Goal: Task Accomplishment & Management: Manage account settings

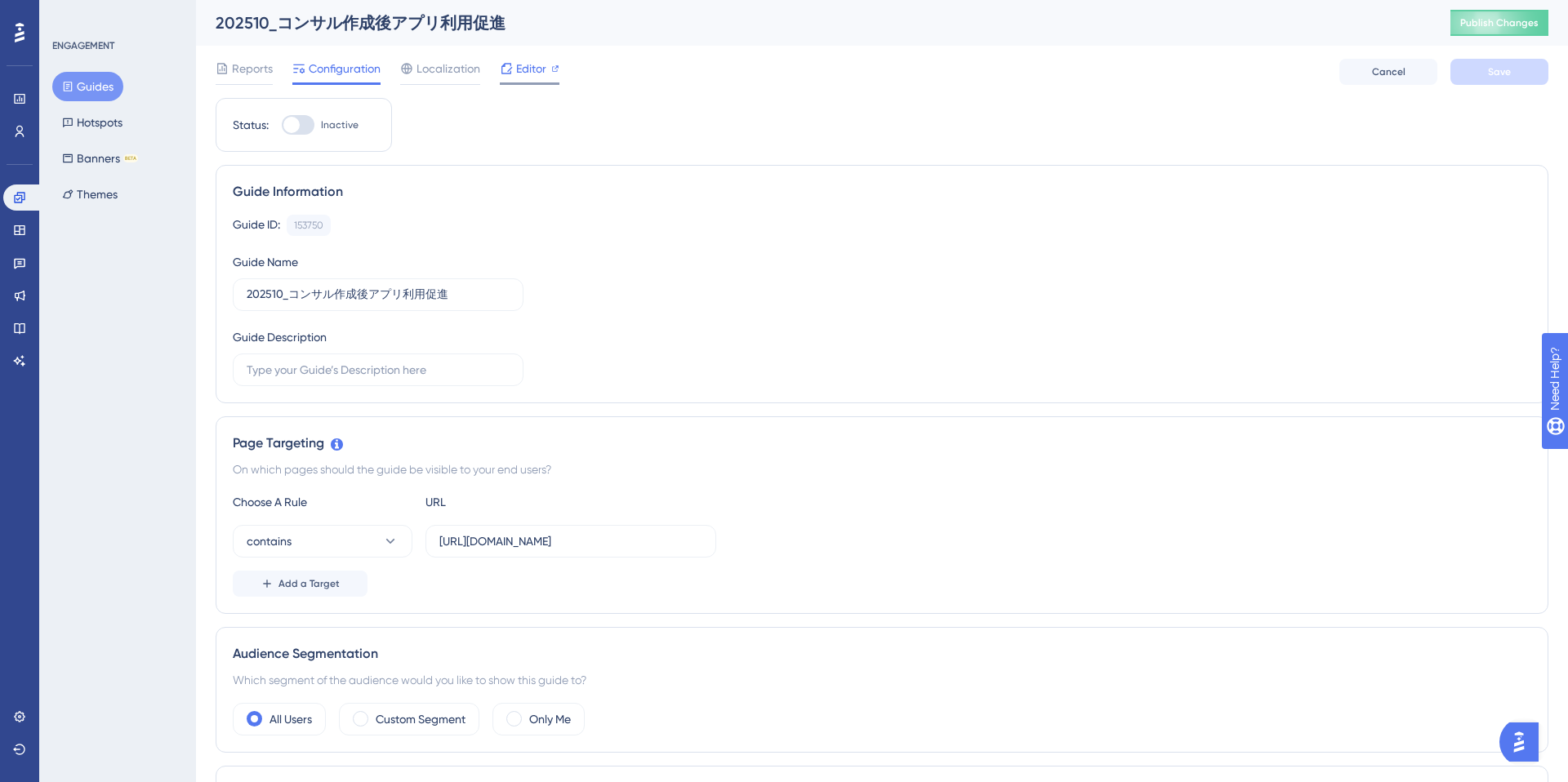
click at [533, 70] on span "Editor" at bounding box center [530, 69] width 30 height 20
click at [617, 535] on input "https://e-consult.medii.jp/chat?chat_room_id" at bounding box center [571, 541] width 263 height 18
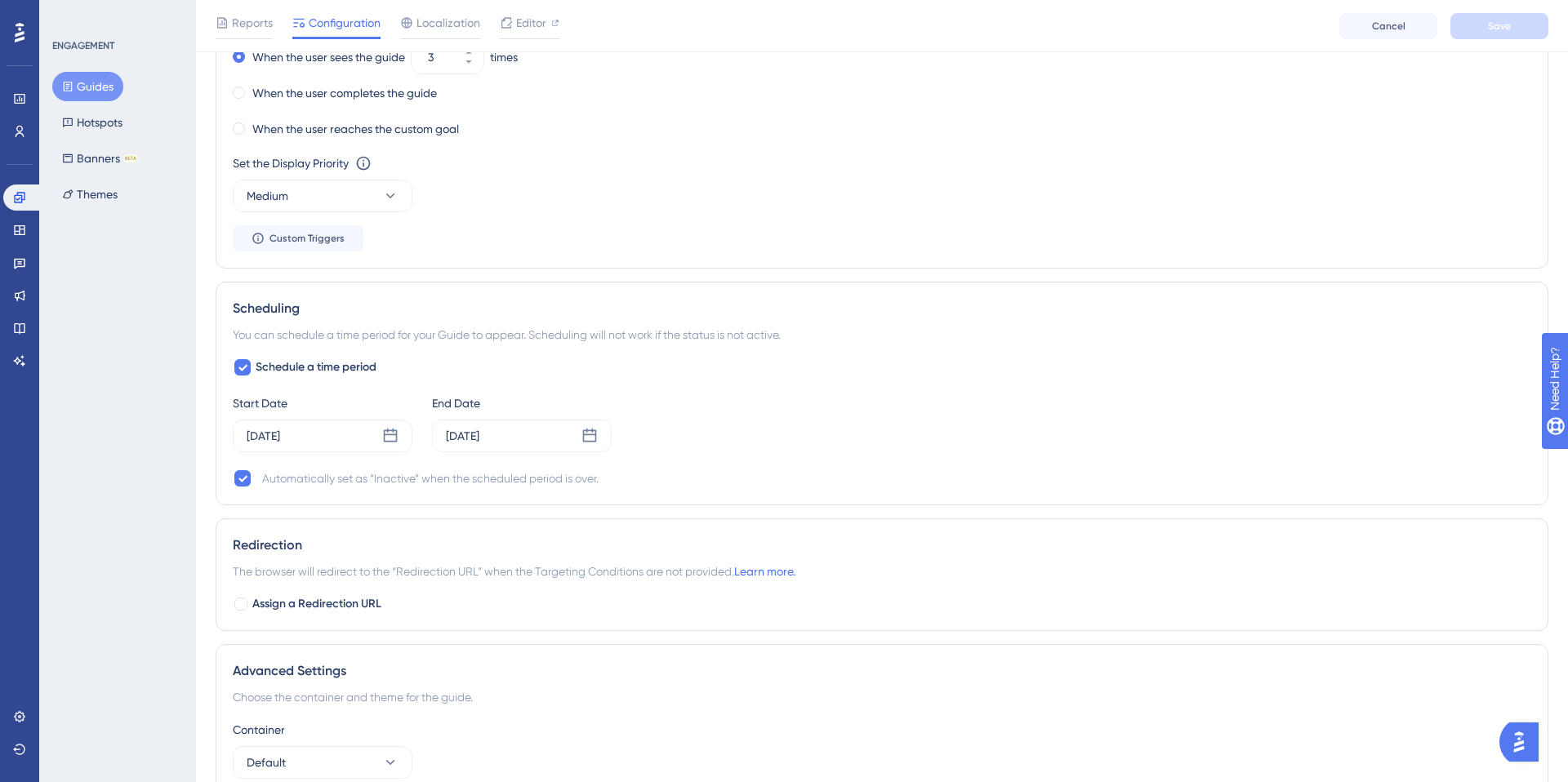
scroll to position [981, 0]
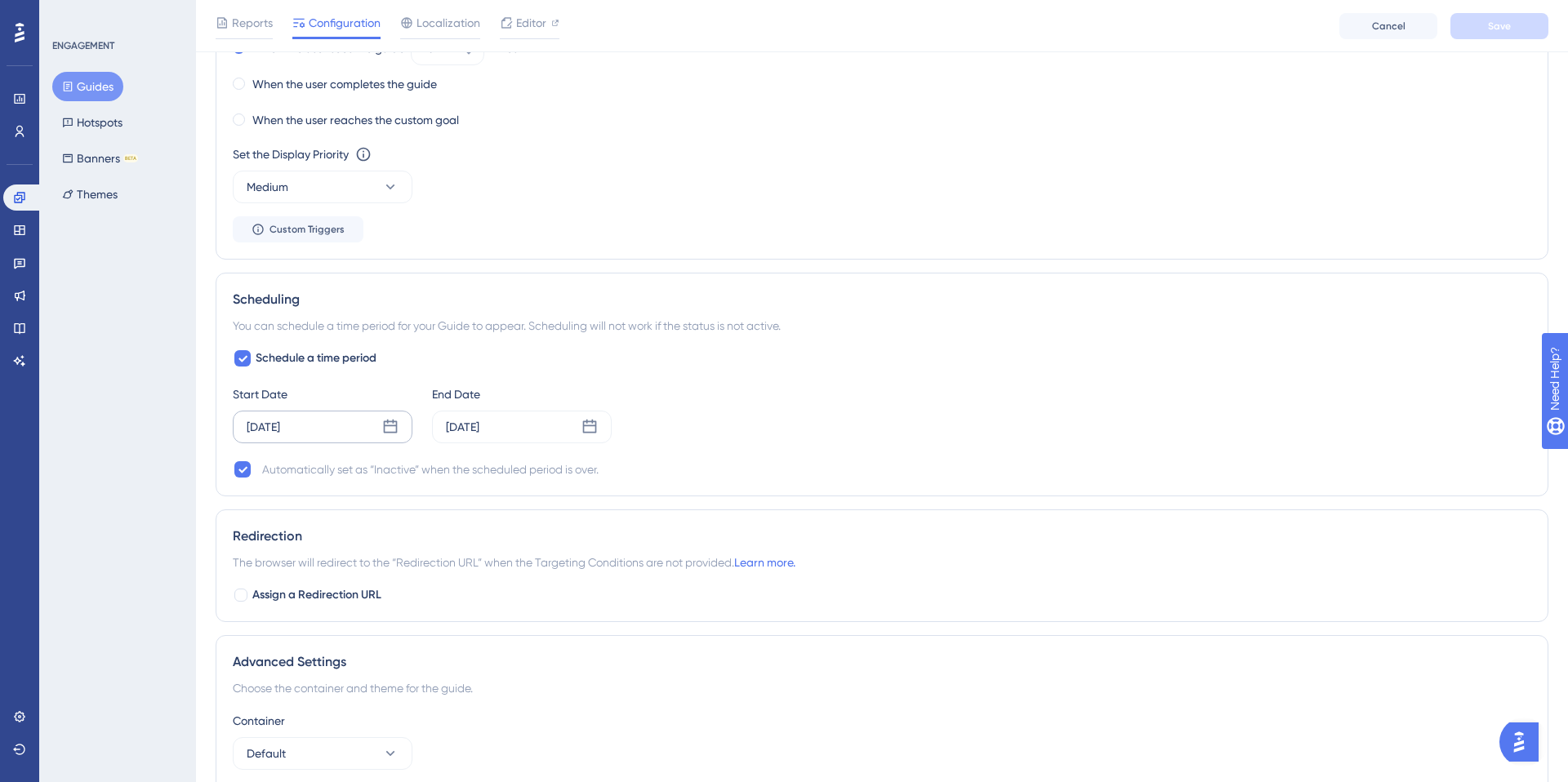
click at [374, 426] on div "Oct 15 2025" at bounding box center [322, 427] width 180 height 32
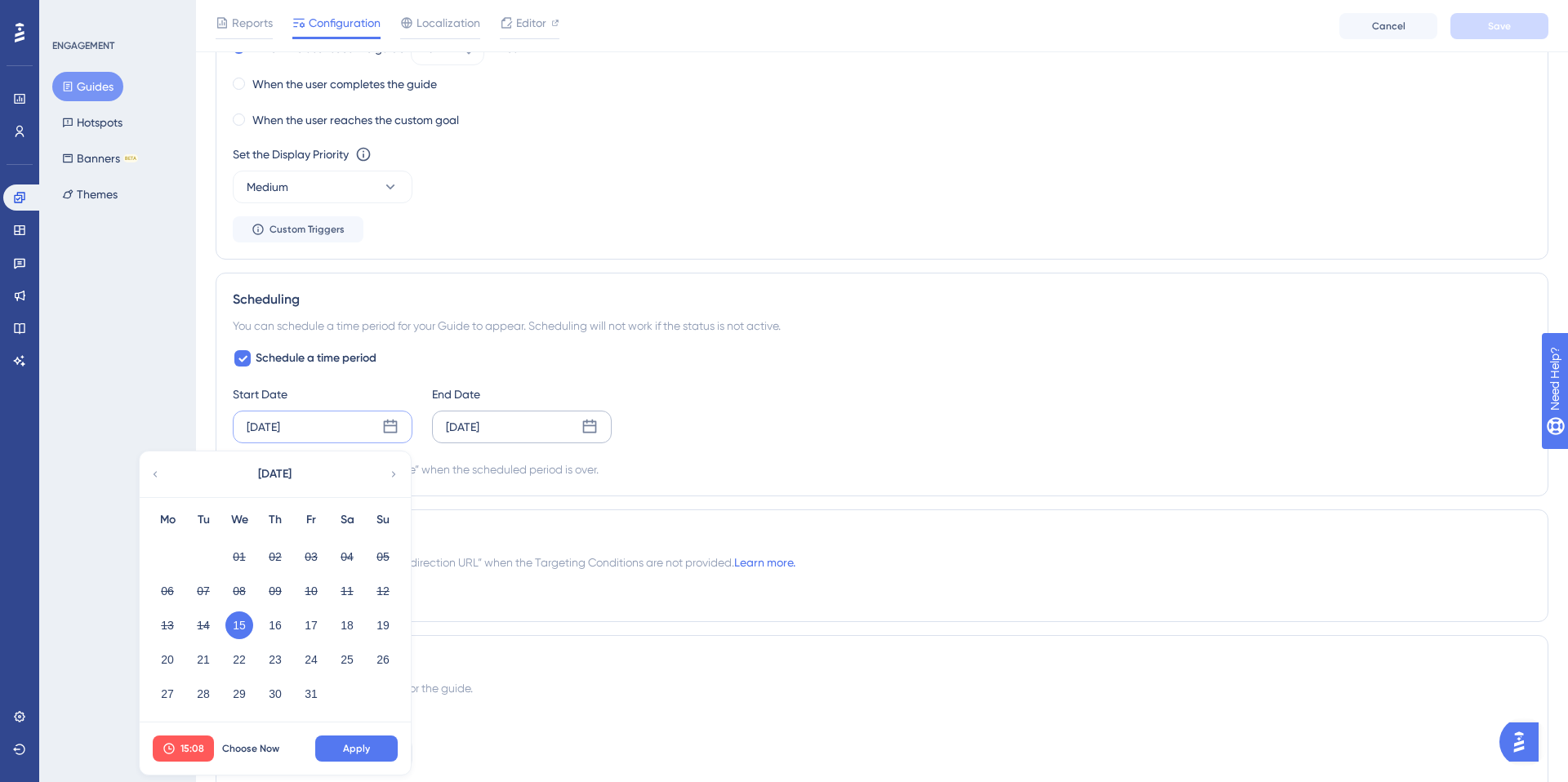
click at [556, 434] on div "[DATE]" at bounding box center [521, 427] width 180 height 32
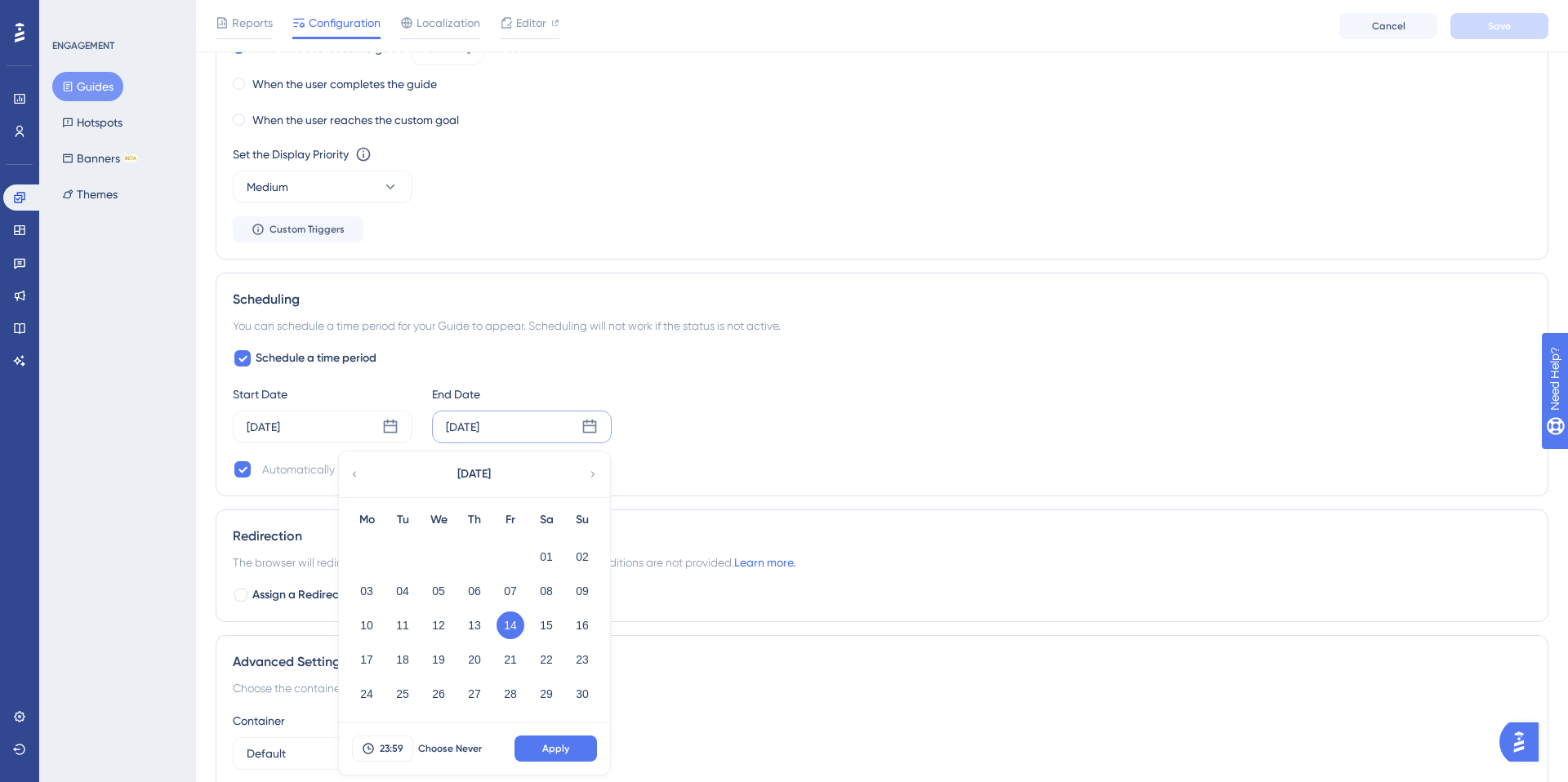
click at [97, 494] on div "ENGAGEMENT Guides Hotspots Banners BETA Themes" at bounding box center [117, 391] width 157 height 782
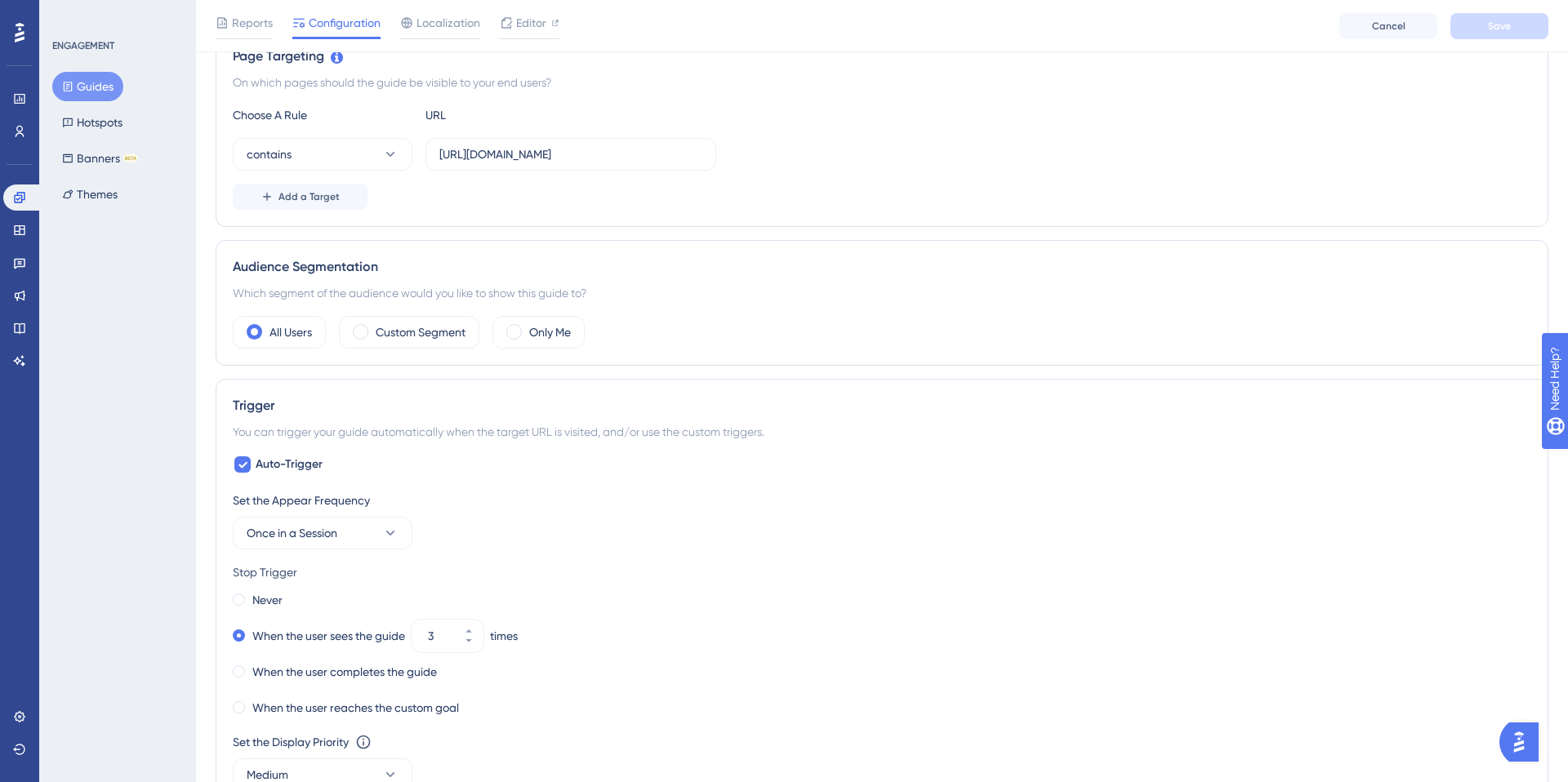
scroll to position [0, 0]
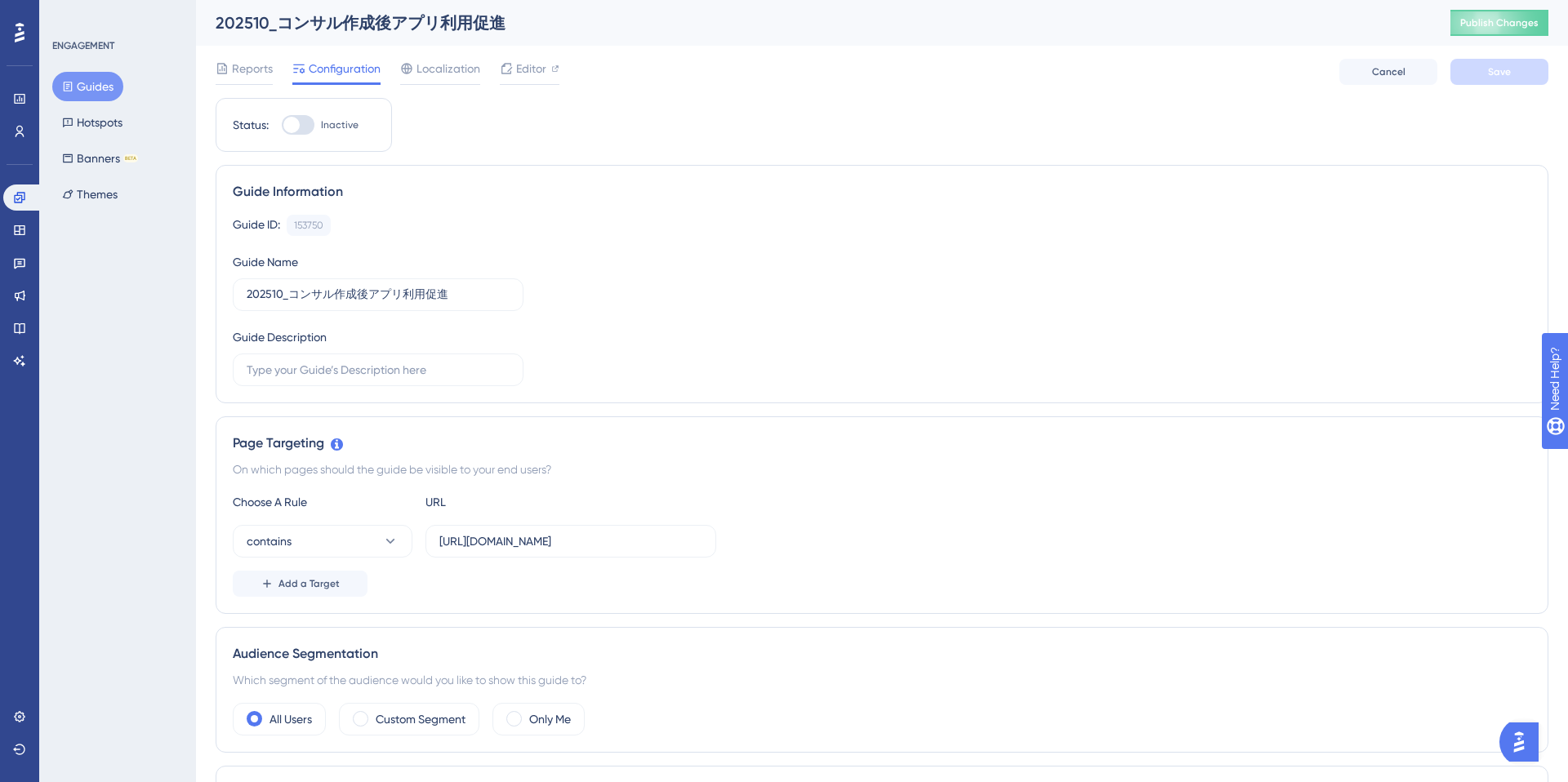
click at [305, 125] on div at bounding box center [298, 125] width 32 height 20
click at [281, 125] on input "Inactive" at bounding box center [281, 125] width 1 height 1
checkbox input "true"
click at [1481, 71] on button "Save" at bounding box center [1499, 71] width 98 height 26
click at [1498, 25] on span "Publish Changes" at bounding box center [1499, 23] width 78 height 13
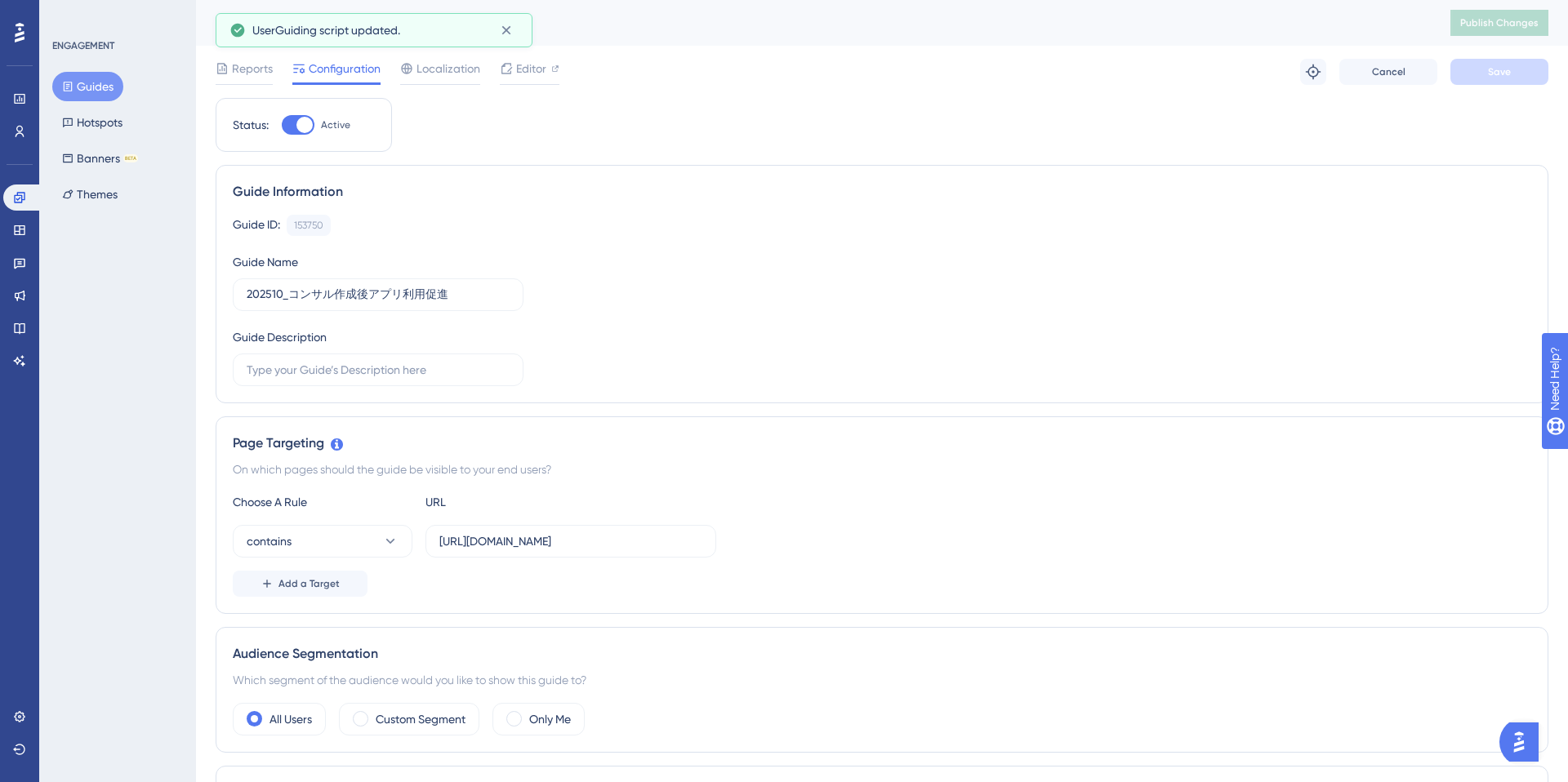
click at [96, 92] on button "Guides" at bounding box center [88, 87] width 71 height 30
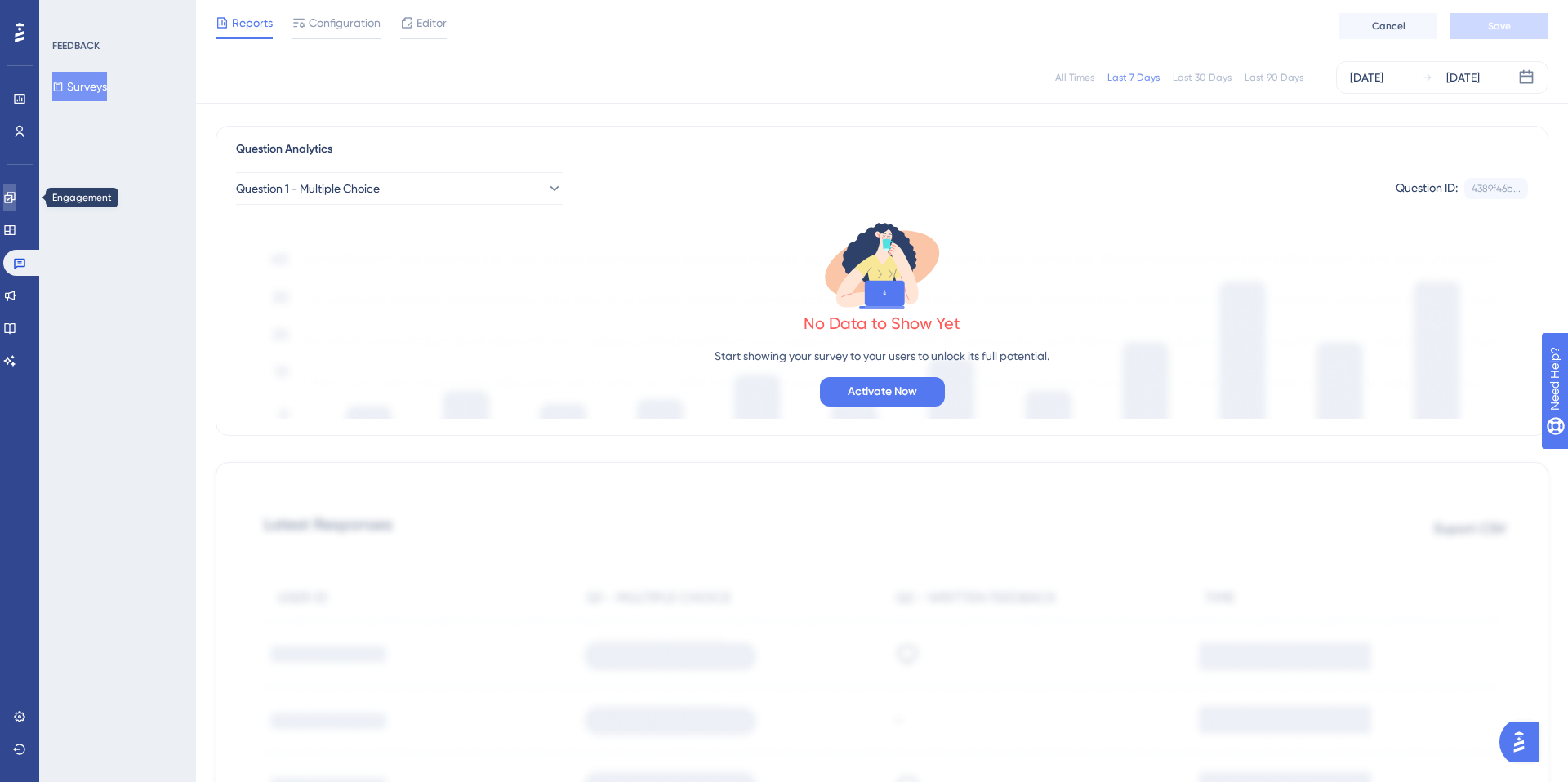
click at [16, 194] on icon at bounding box center [10, 198] width 13 height 13
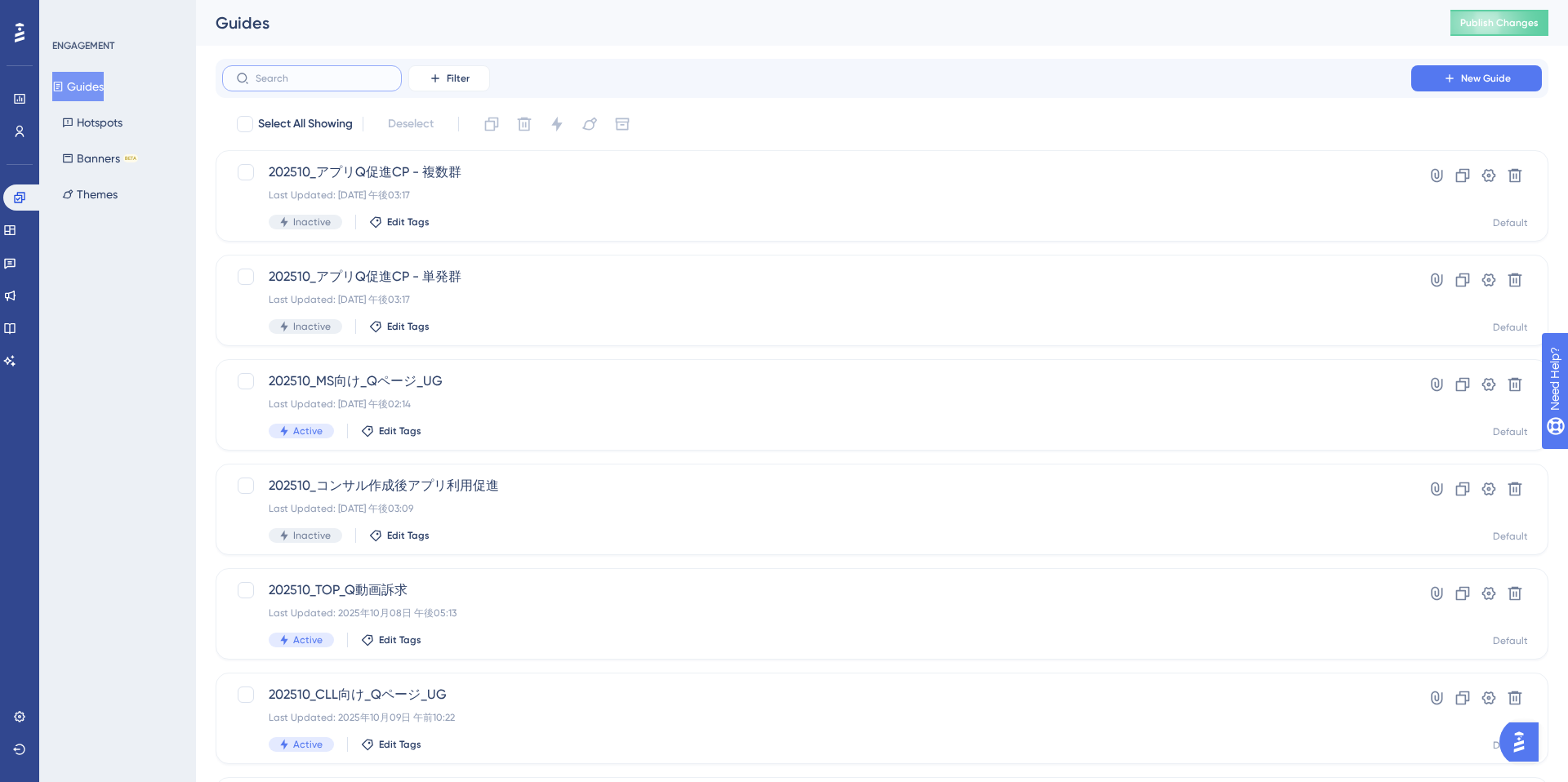
click at [301, 82] on input "text" at bounding box center [321, 78] width 133 height 12
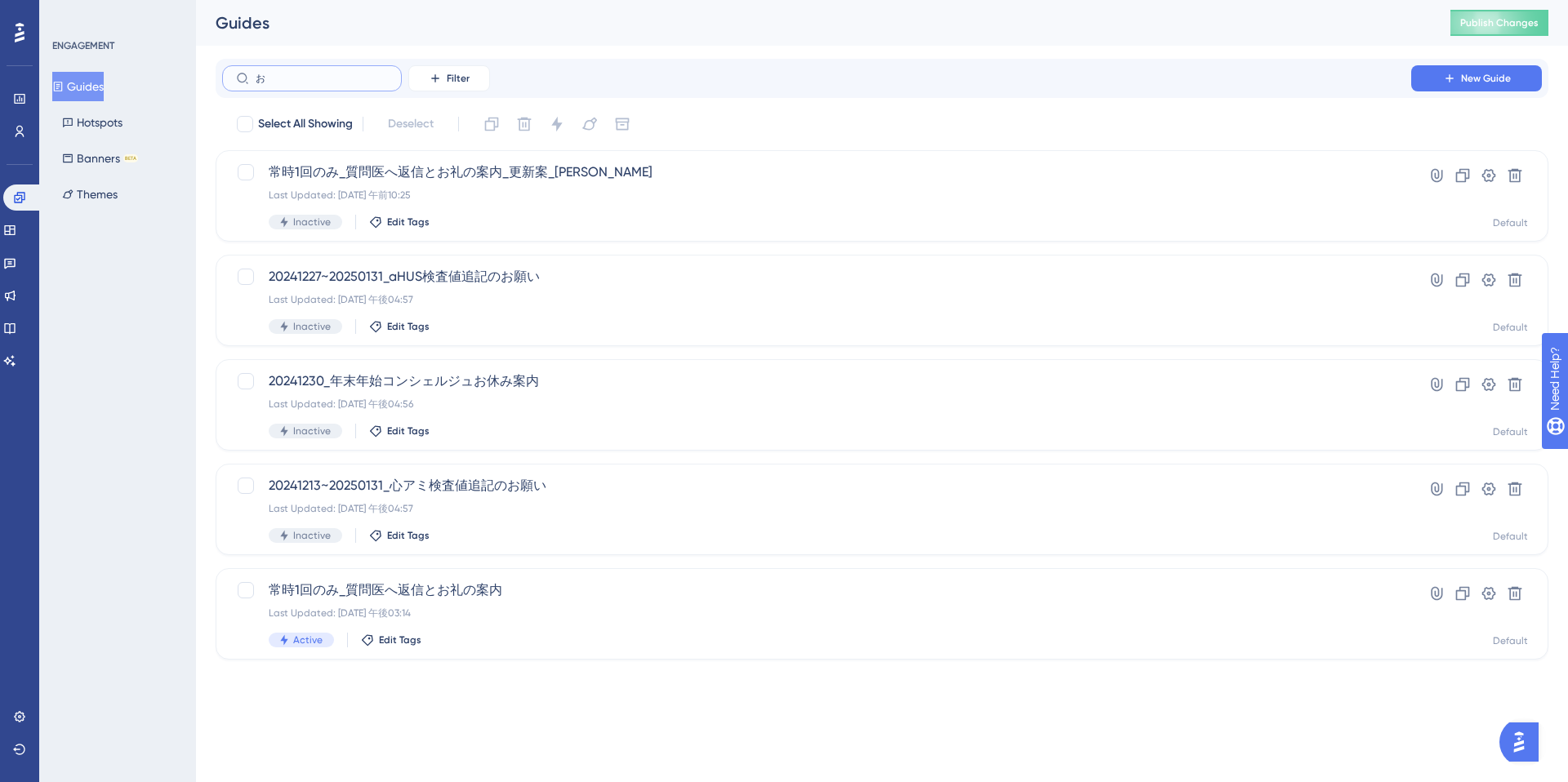
type input "おｒ"
checkbox input "true"
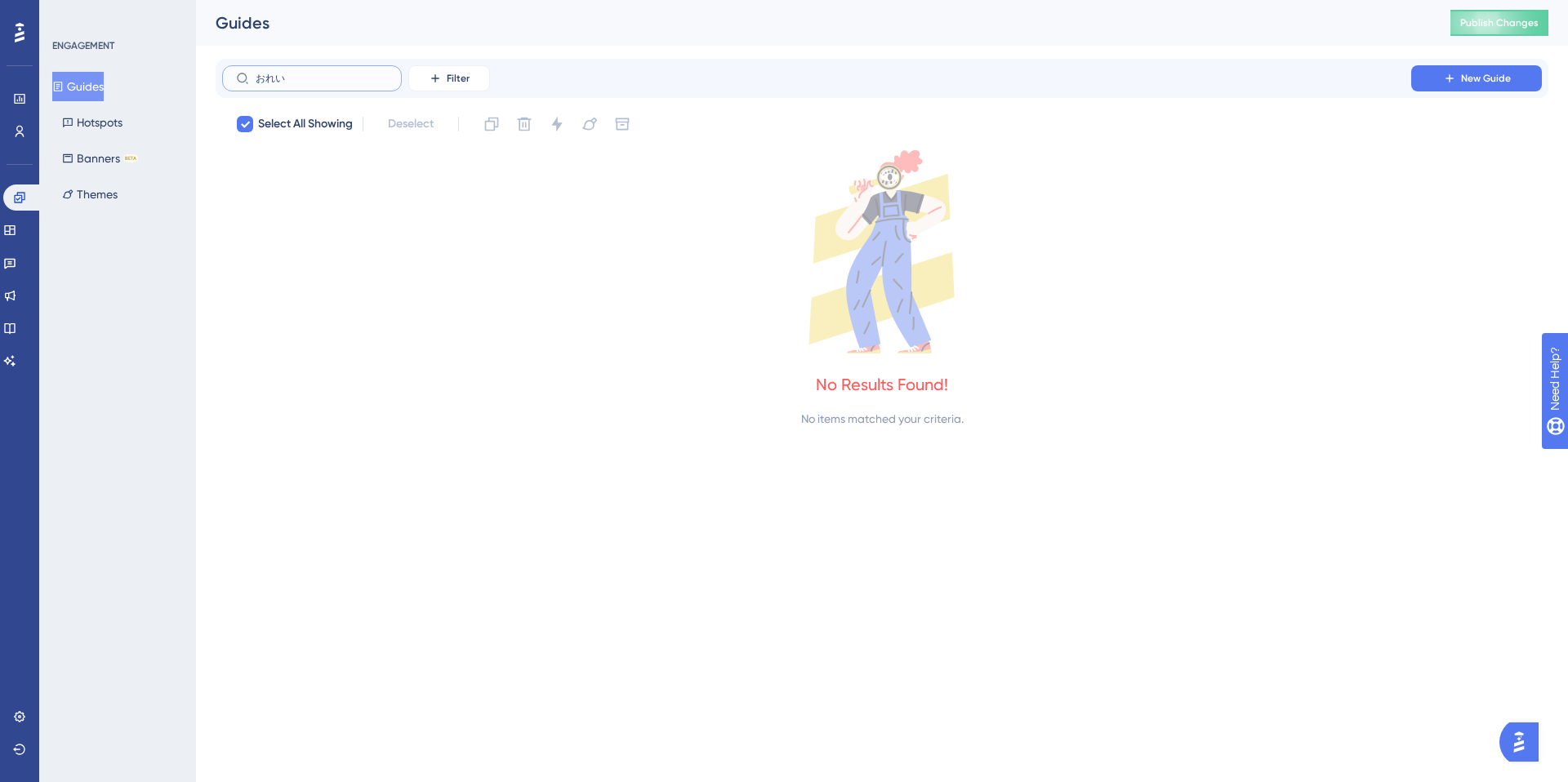
type input "お礼"
checkbox input "false"
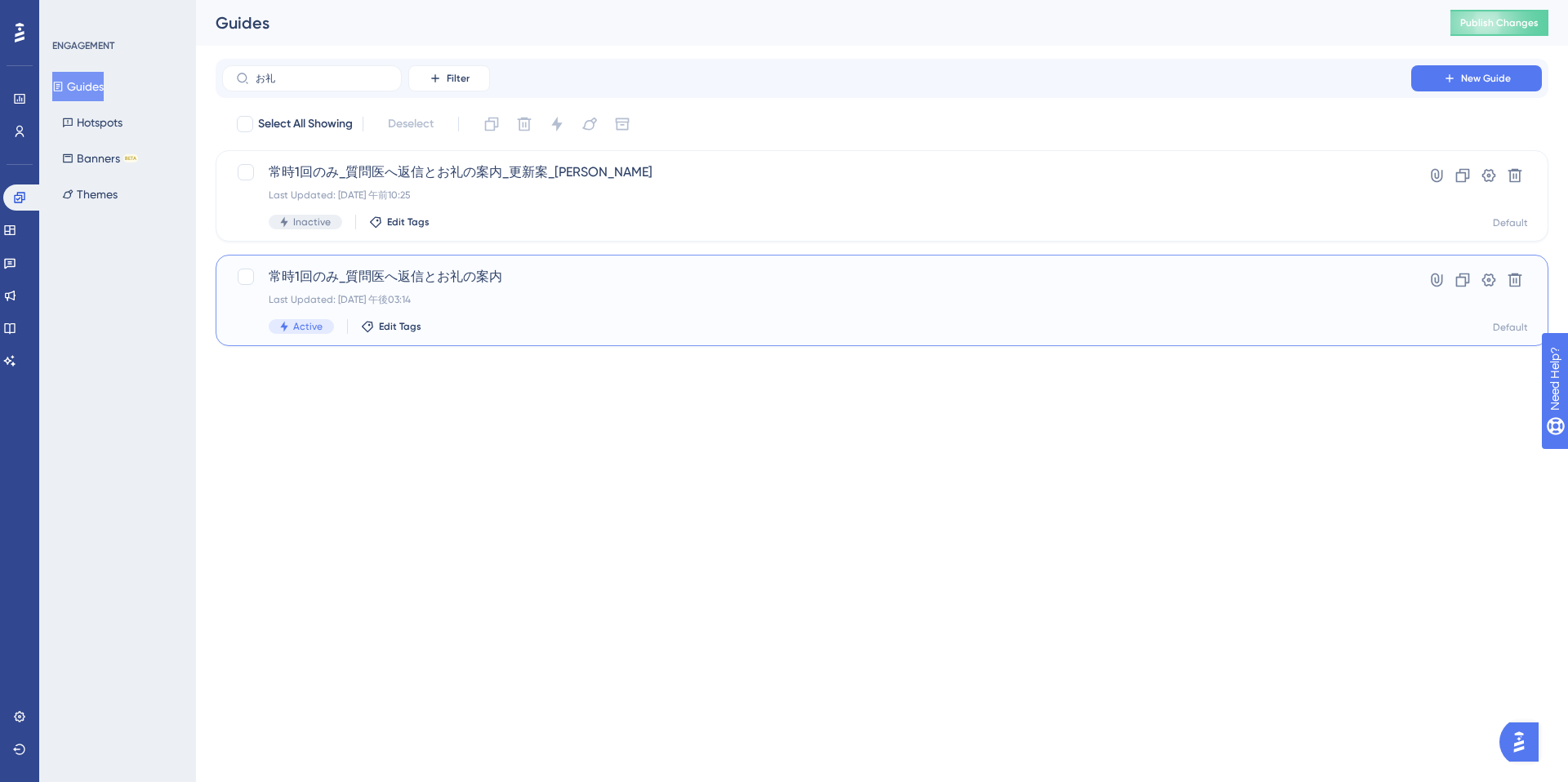
click at [611, 293] on div "Last Updated: 2025年5月07日 午後03:14" at bounding box center [816, 299] width 1096 height 13
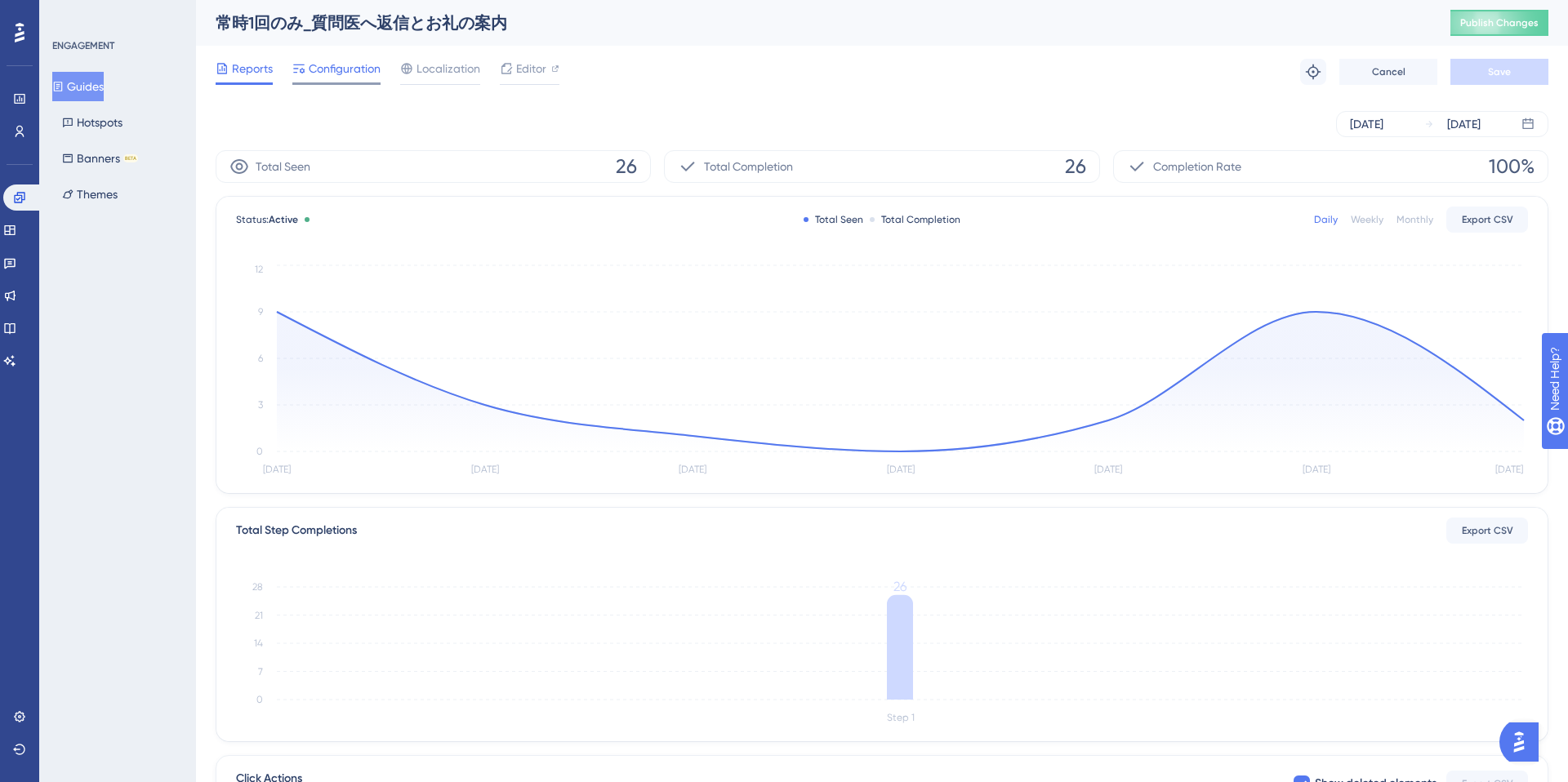
click at [346, 72] on span "Configuration" at bounding box center [345, 69] width 72 height 20
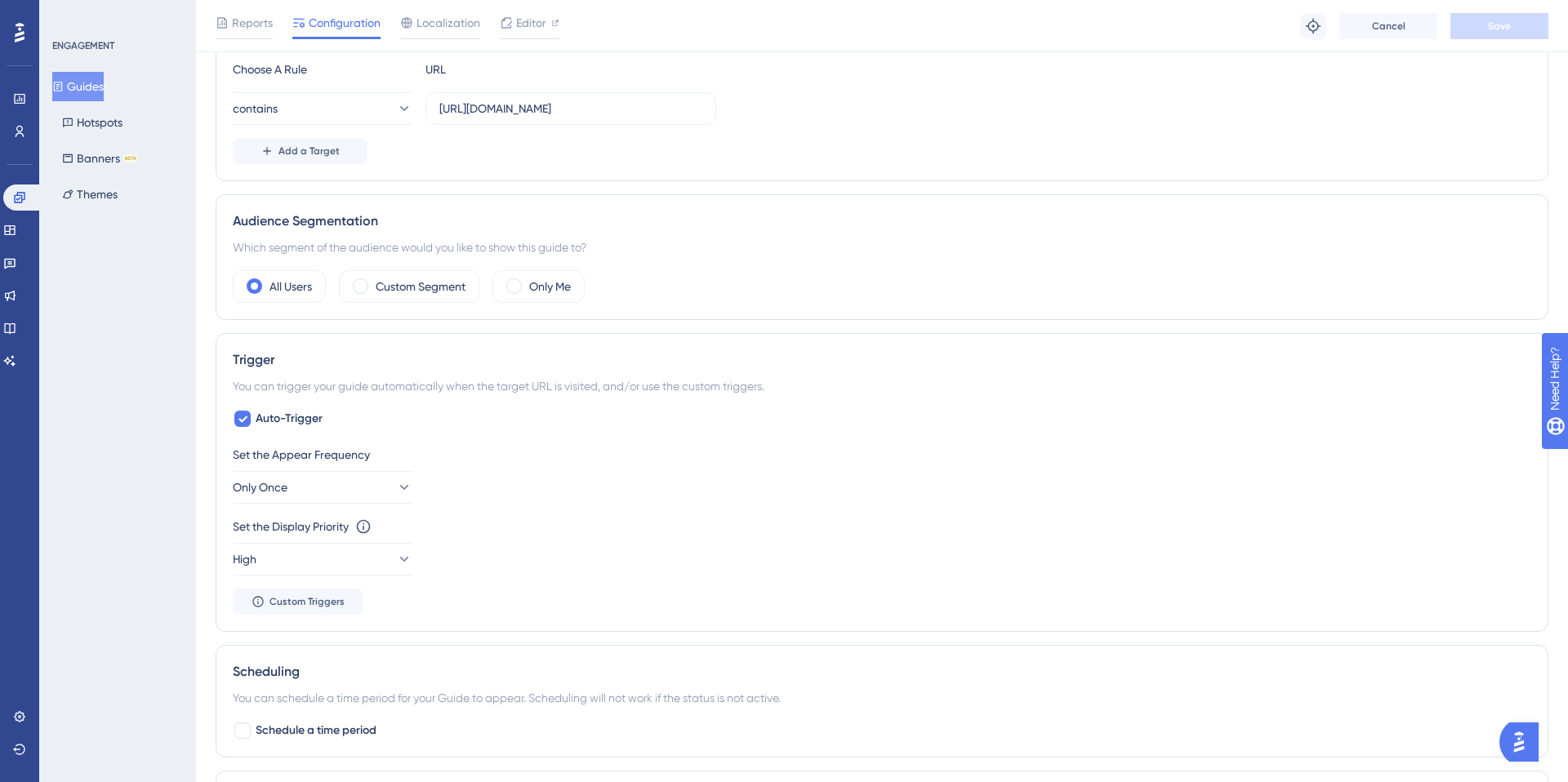
scroll to position [437, 0]
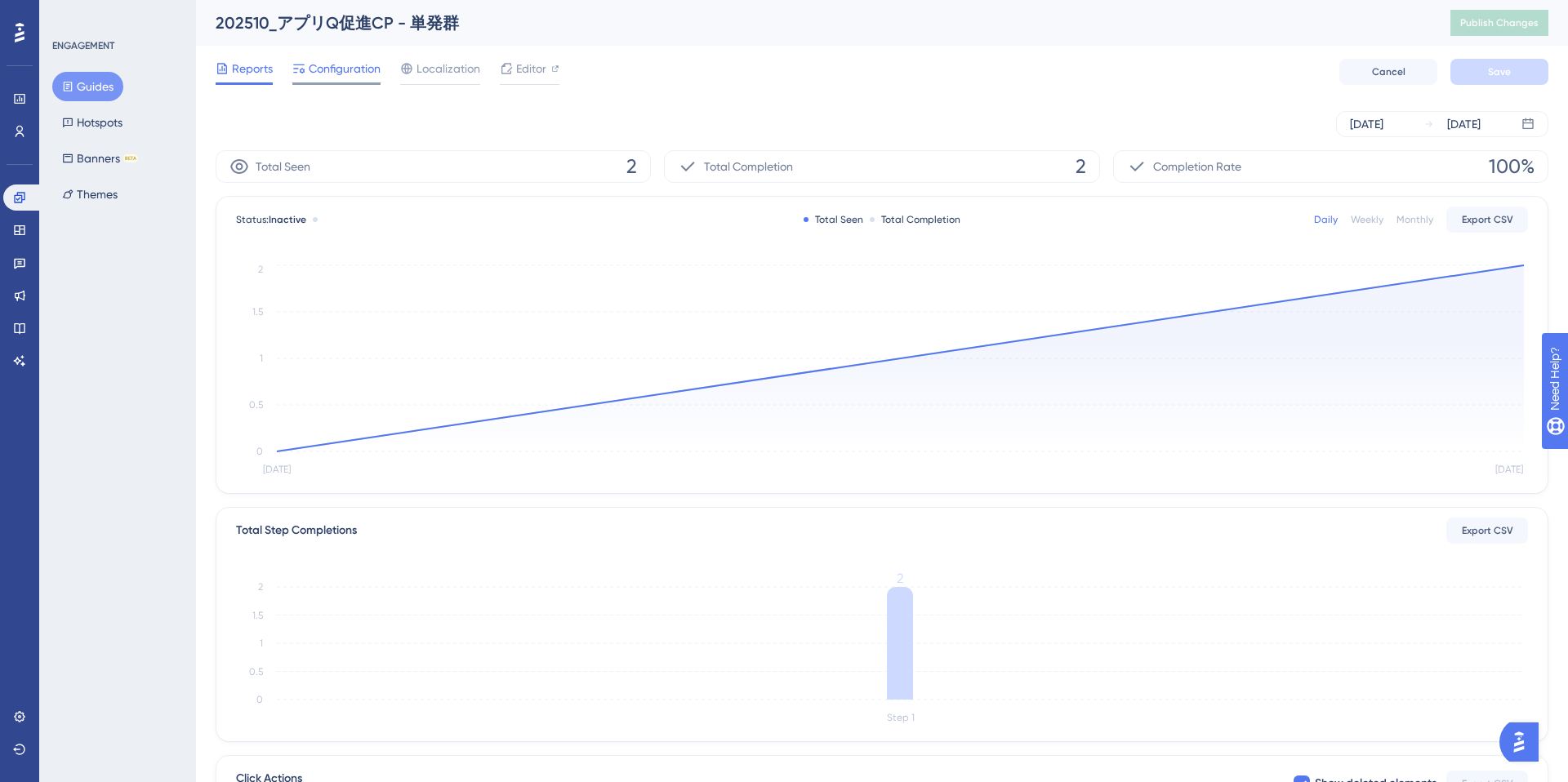
click at [348, 74] on span "Configuration" at bounding box center [345, 69] width 72 height 20
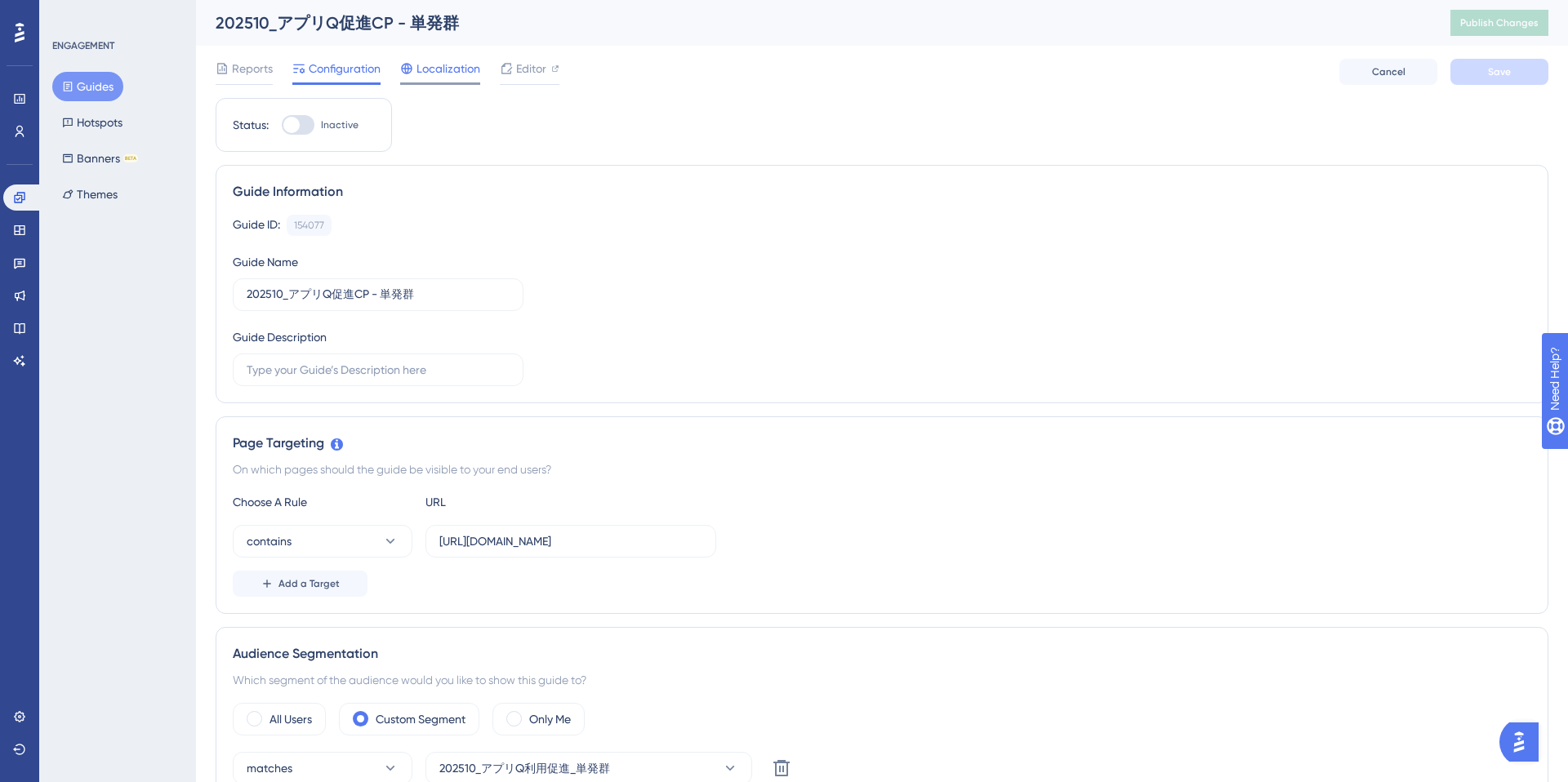
click at [446, 78] on div "Localization" at bounding box center [440, 71] width 80 height 26
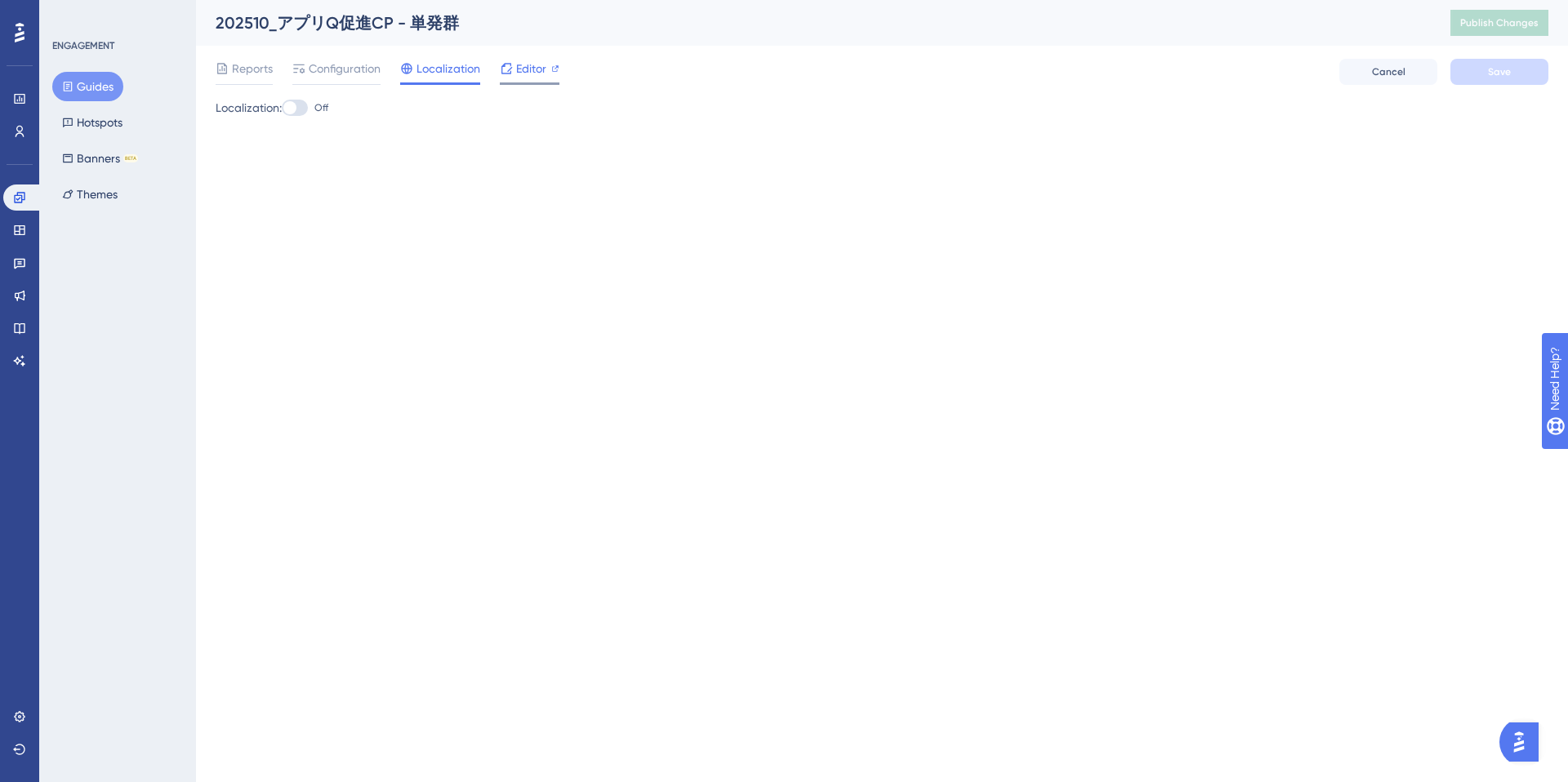
click at [520, 71] on span "Editor" at bounding box center [530, 69] width 30 height 20
click at [364, 66] on span "Configuration" at bounding box center [345, 69] width 72 height 20
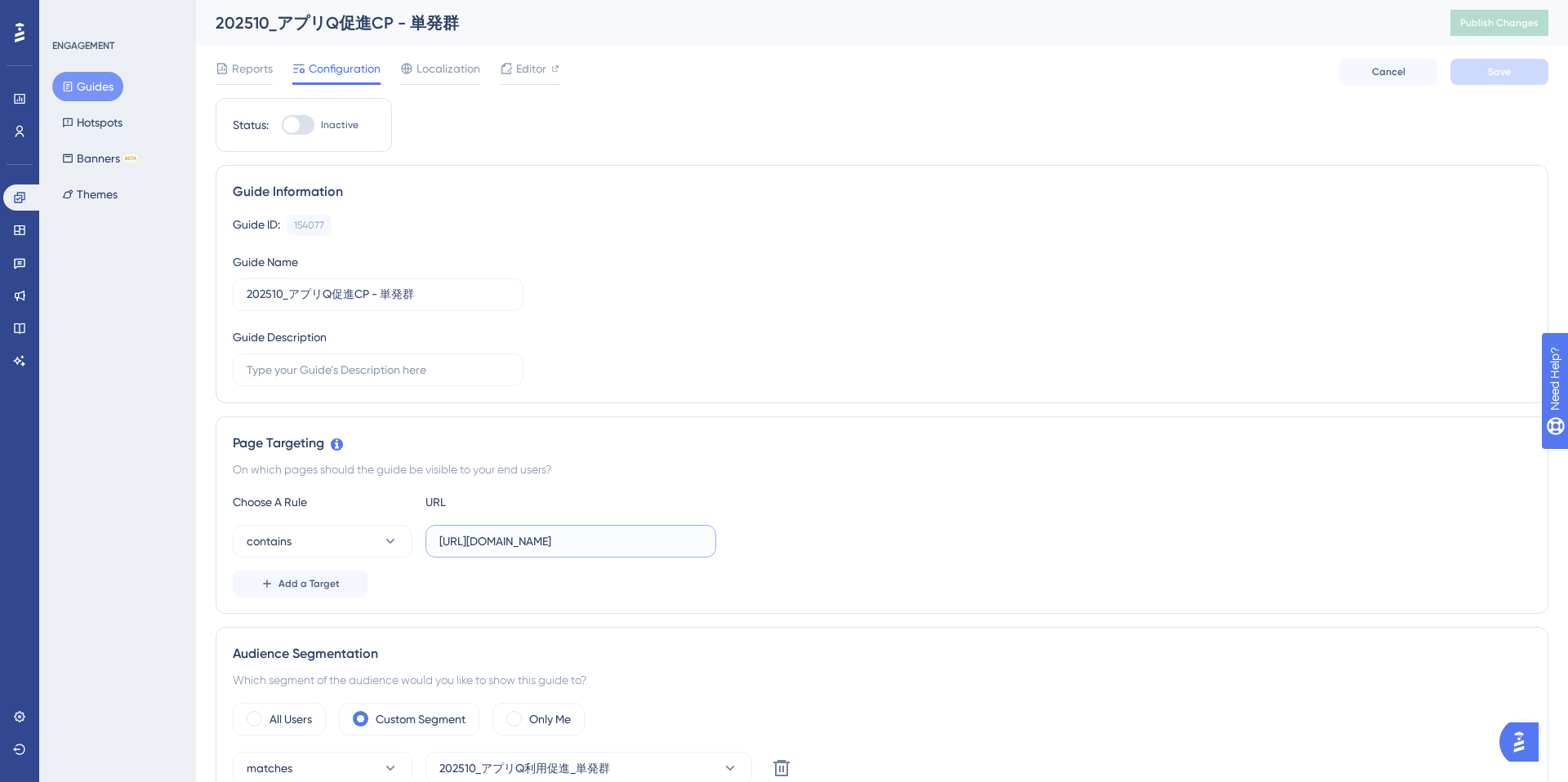
click at [563, 548] on input "https://e-consult.medii.jp/top" at bounding box center [571, 541] width 263 height 18
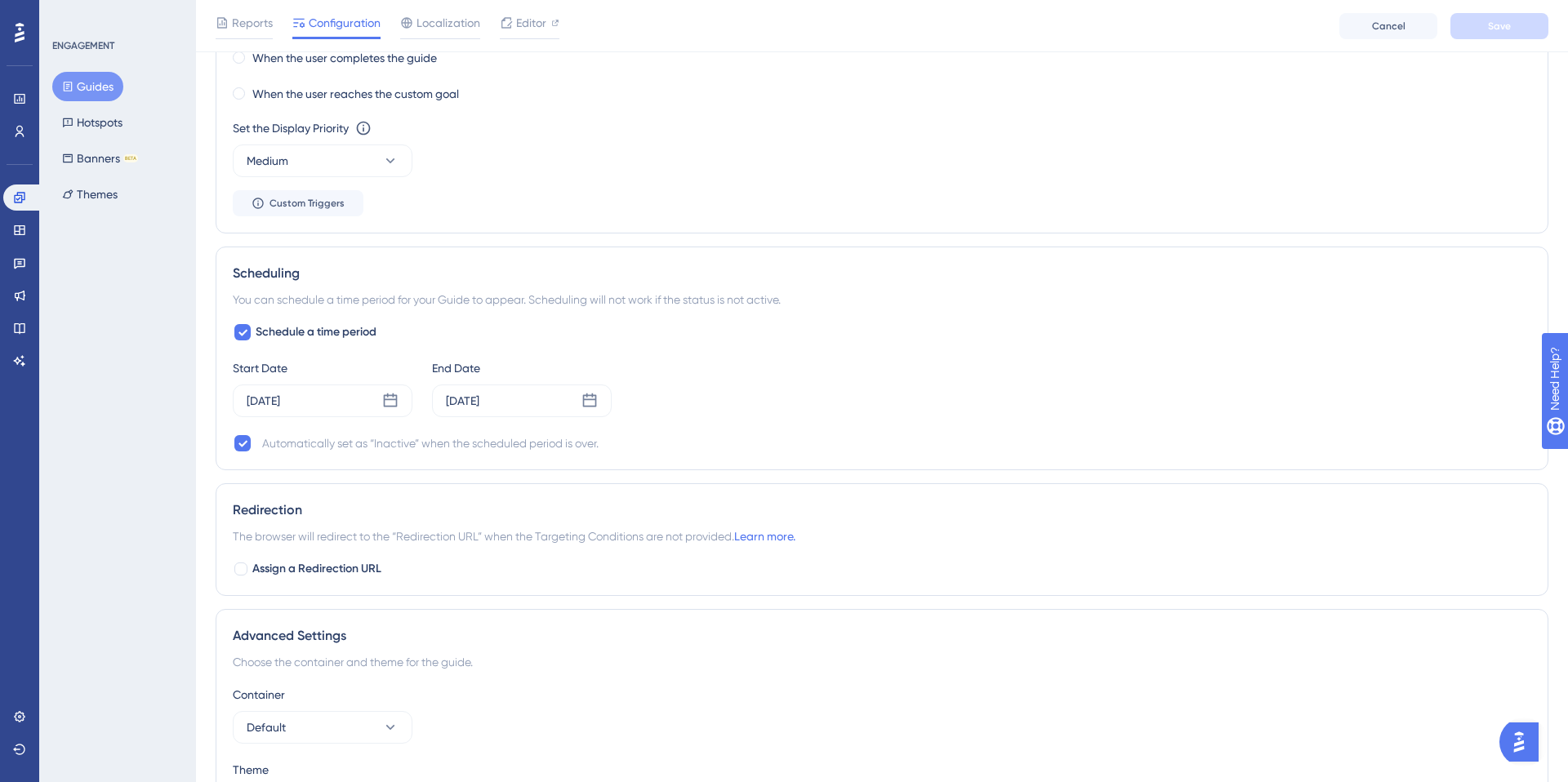
scroll to position [1099, 0]
click at [317, 401] on div "Oct 16 2025" at bounding box center [322, 398] width 180 height 32
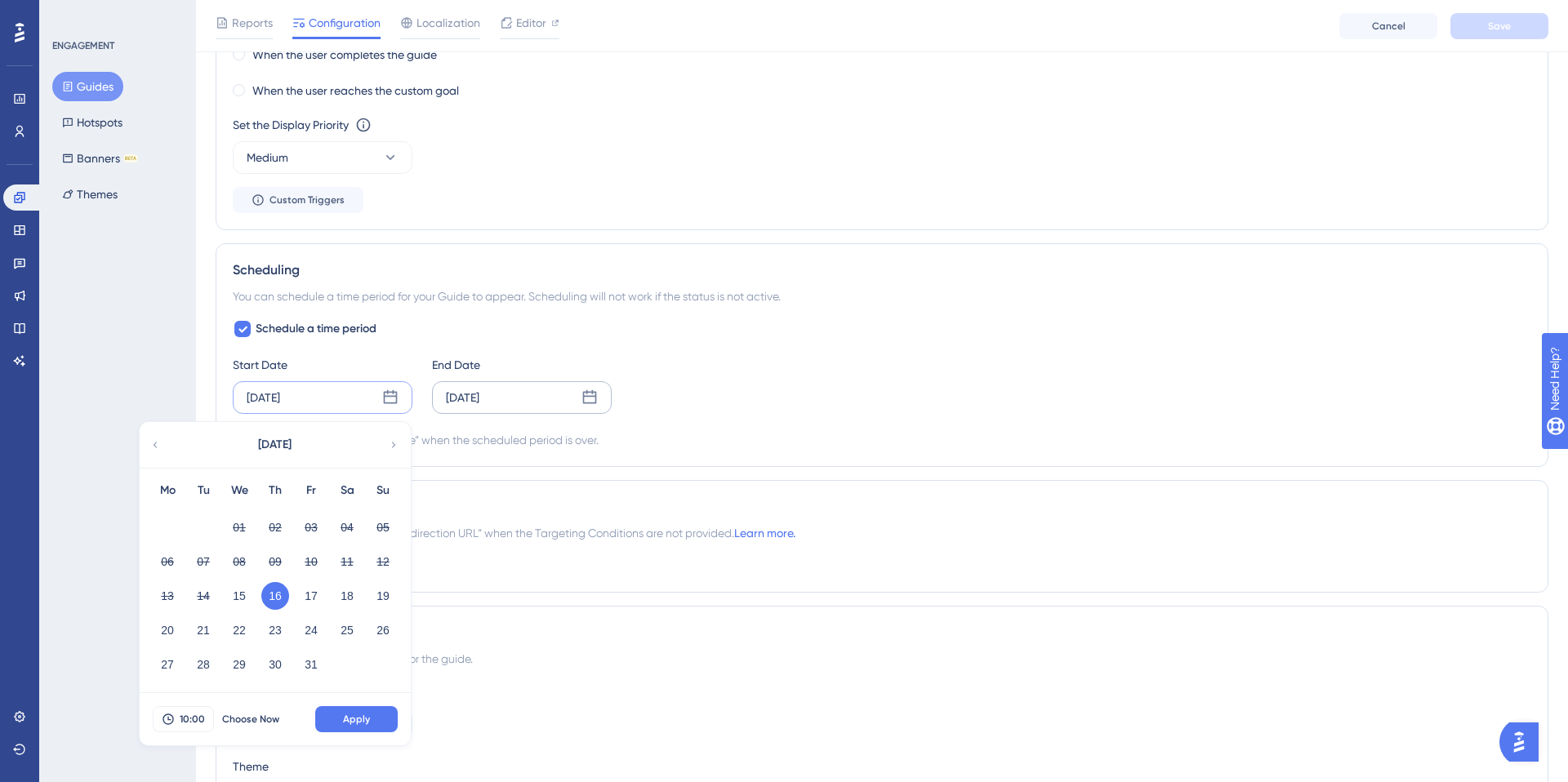
click at [485, 410] on div "Nov 15 2025" at bounding box center [521, 398] width 180 height 32
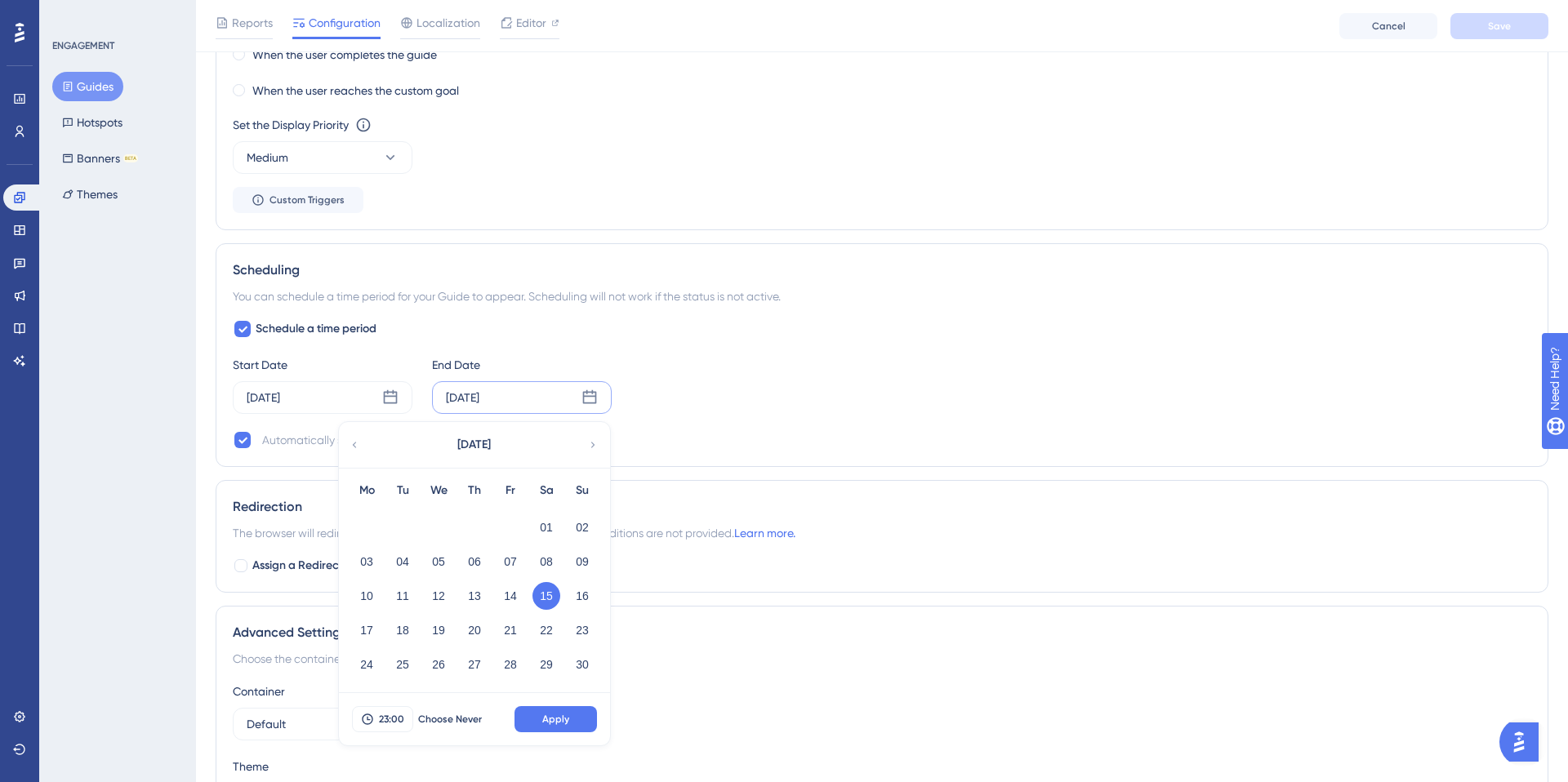
click at [140, 485] on div "ENGAGEMENT Guides Hotspots Banners BETA Themes" at bounding box center [117, 391] width 157 height 782
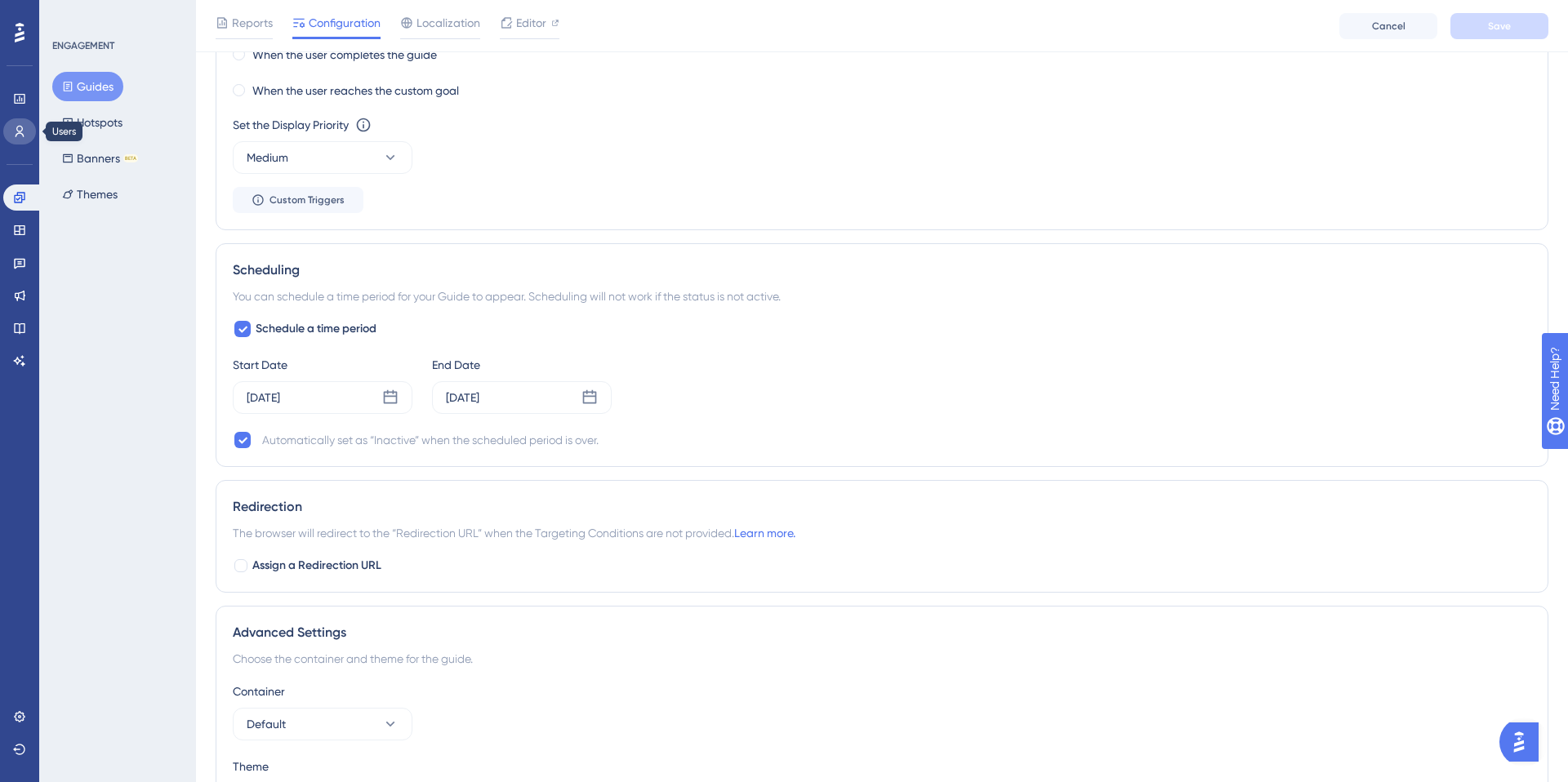
click at [19, 135] on icon at bounding box center [19, 132] width 13 height 13
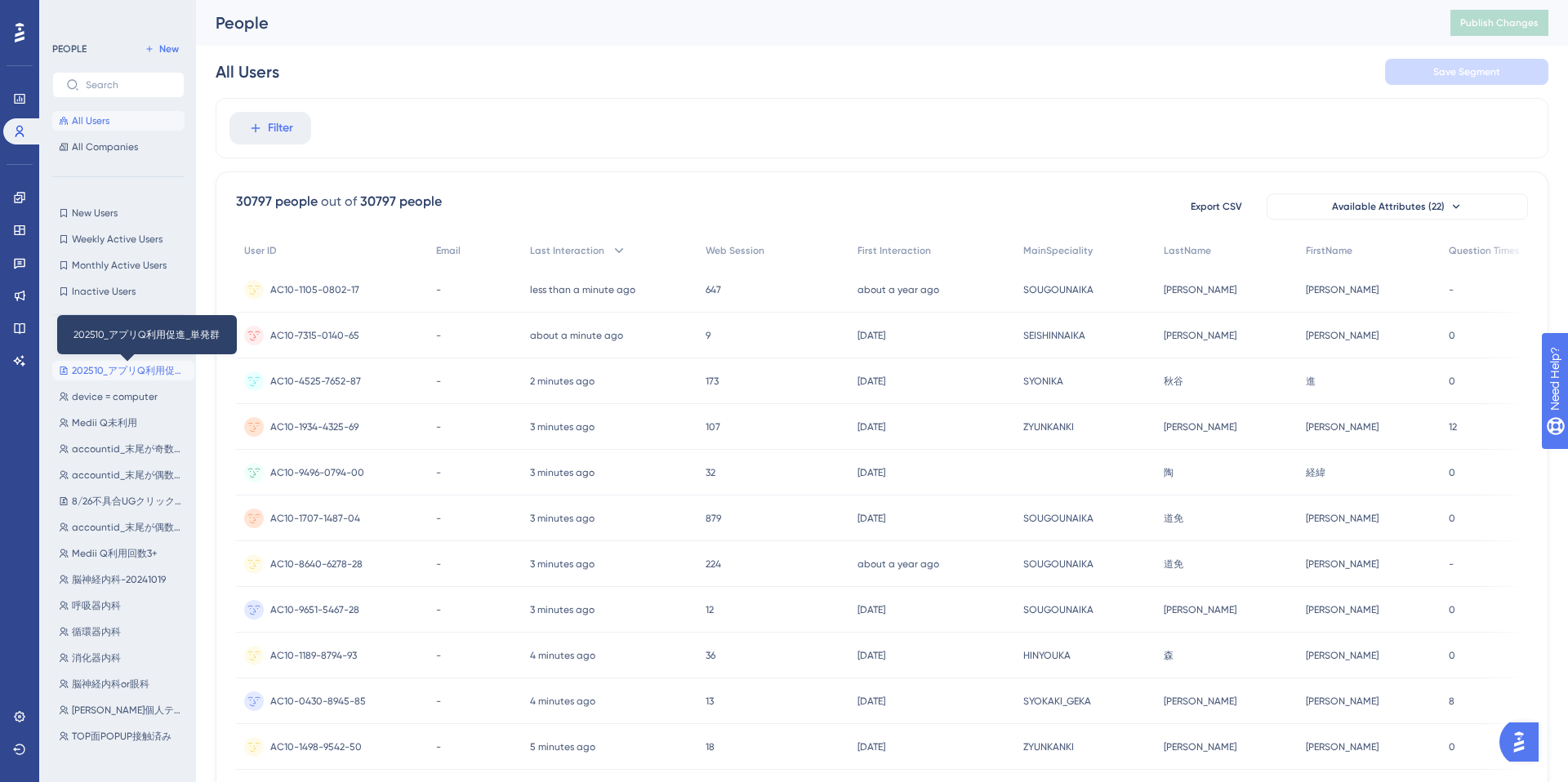
click at [115, 373] on span "202510_アプリQ利用促進_単発群" at bounding box center [130, 371] width 116 height 13
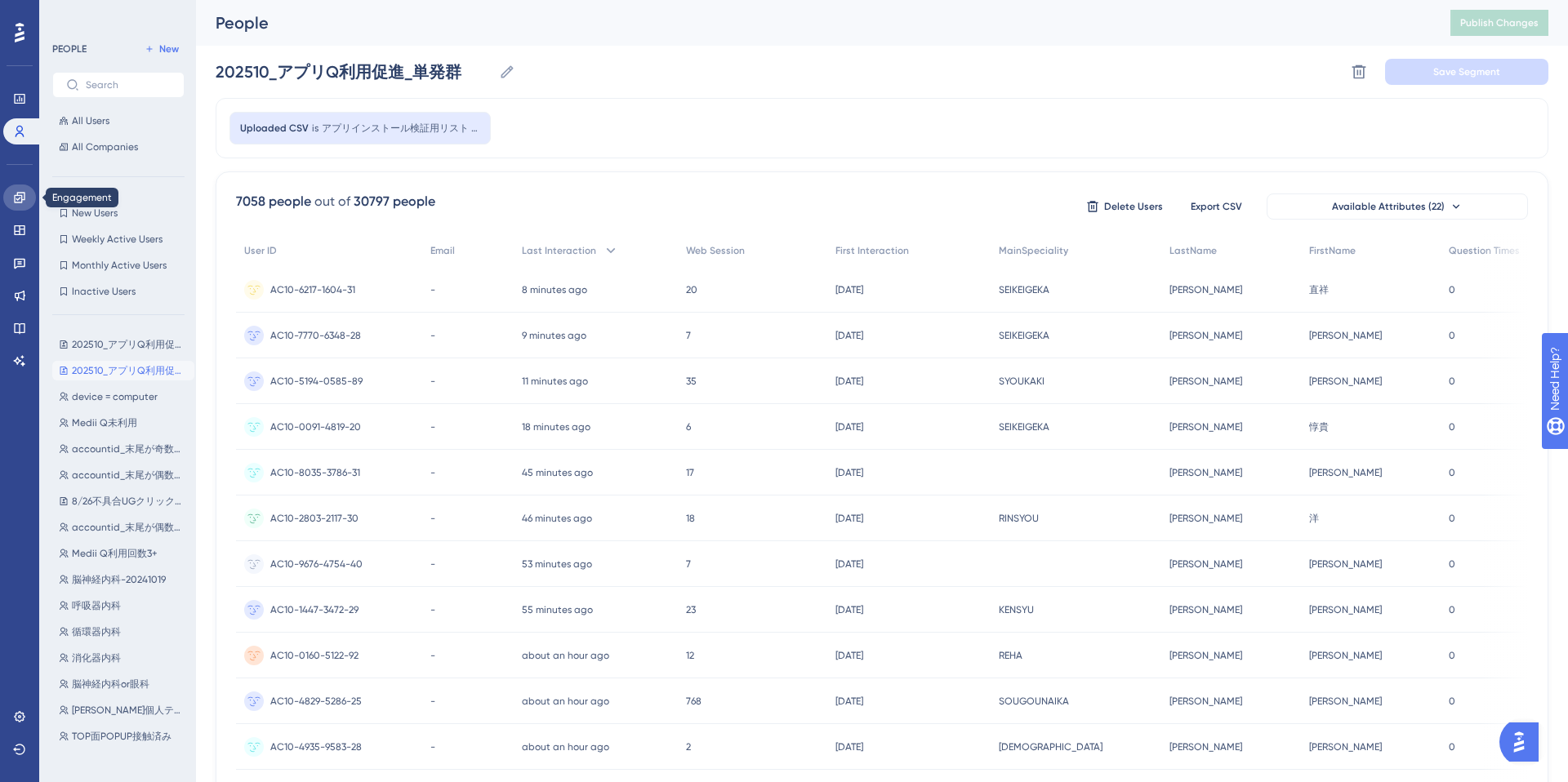
click at [11, 194] on link at bounding box center [20, 198] width 32 height 26
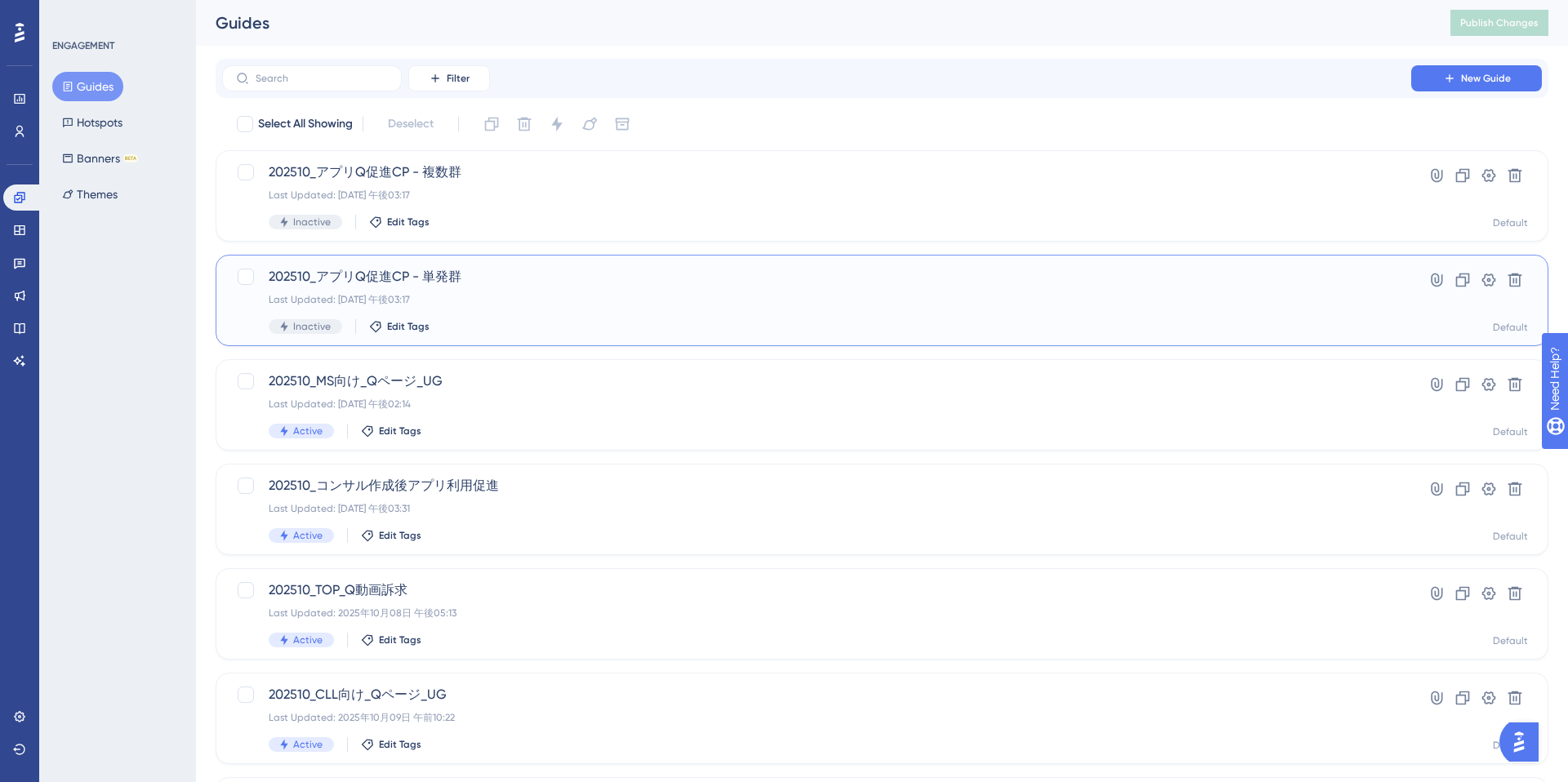
click at [623, 293] on div "Last Updated: 2025年10月15日 午後03:17" at bounding box center [816, 299] width 1096 height 13
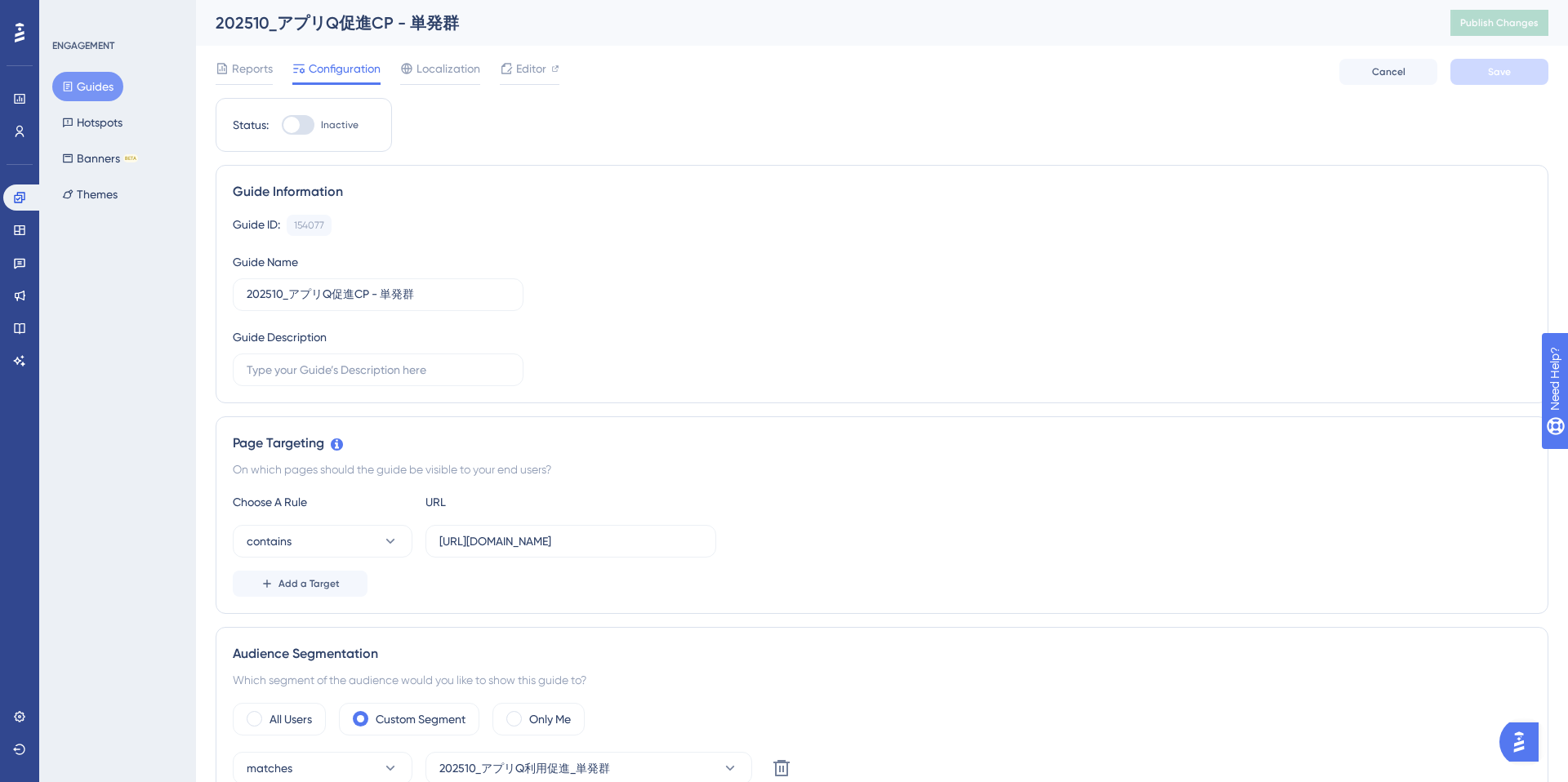
click at [106, 97] on button "Guides" at bounding box center [88, 87] width 71 height 30
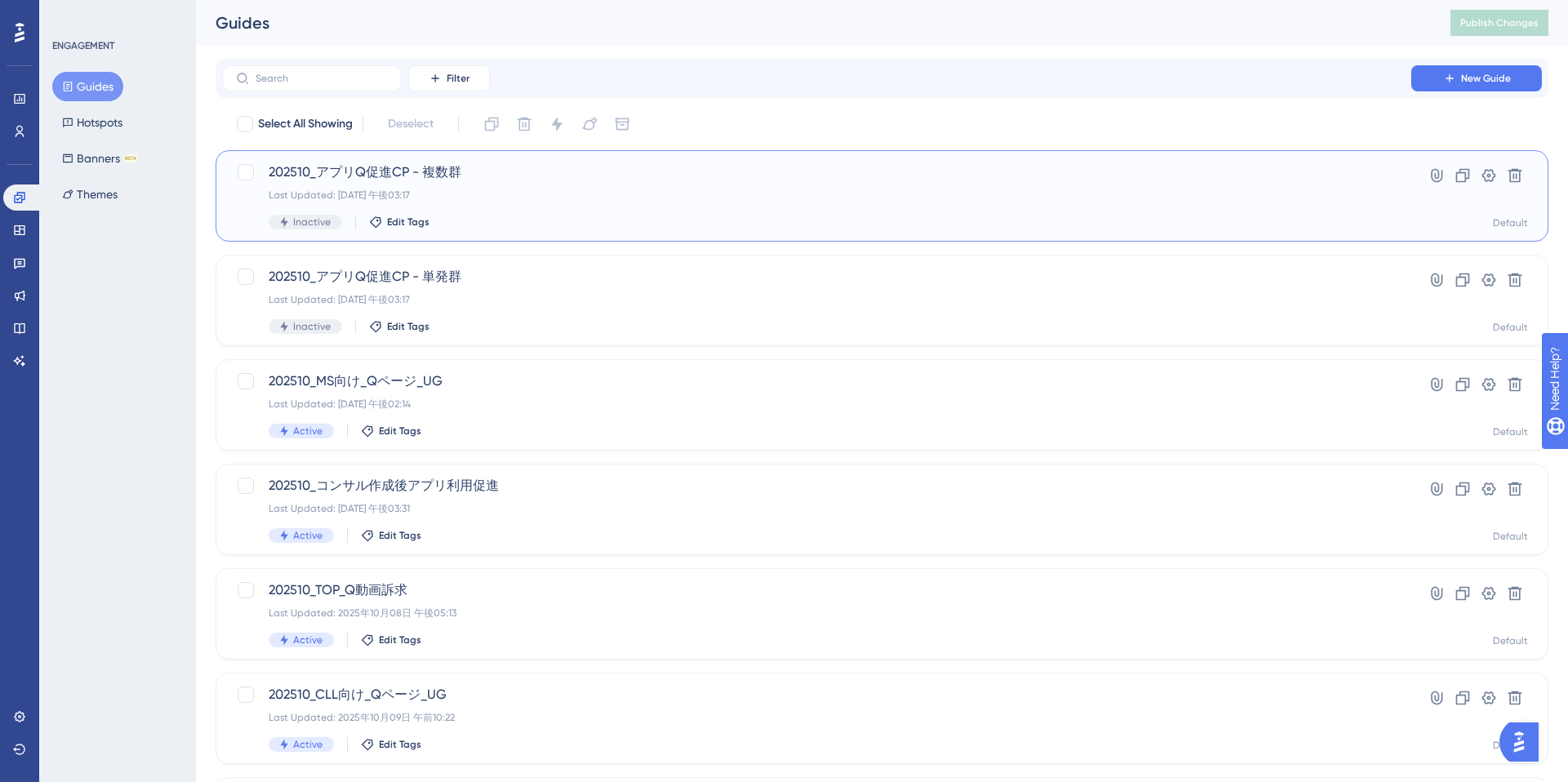
click at [698, 237] on div "202510_アプリQ促進CP - 複数群 Last Updated: 2025年10月15日 午後03:17 Inactive Edit Tags Hype…" at bounding box center [882, 196] width 1333 height 91
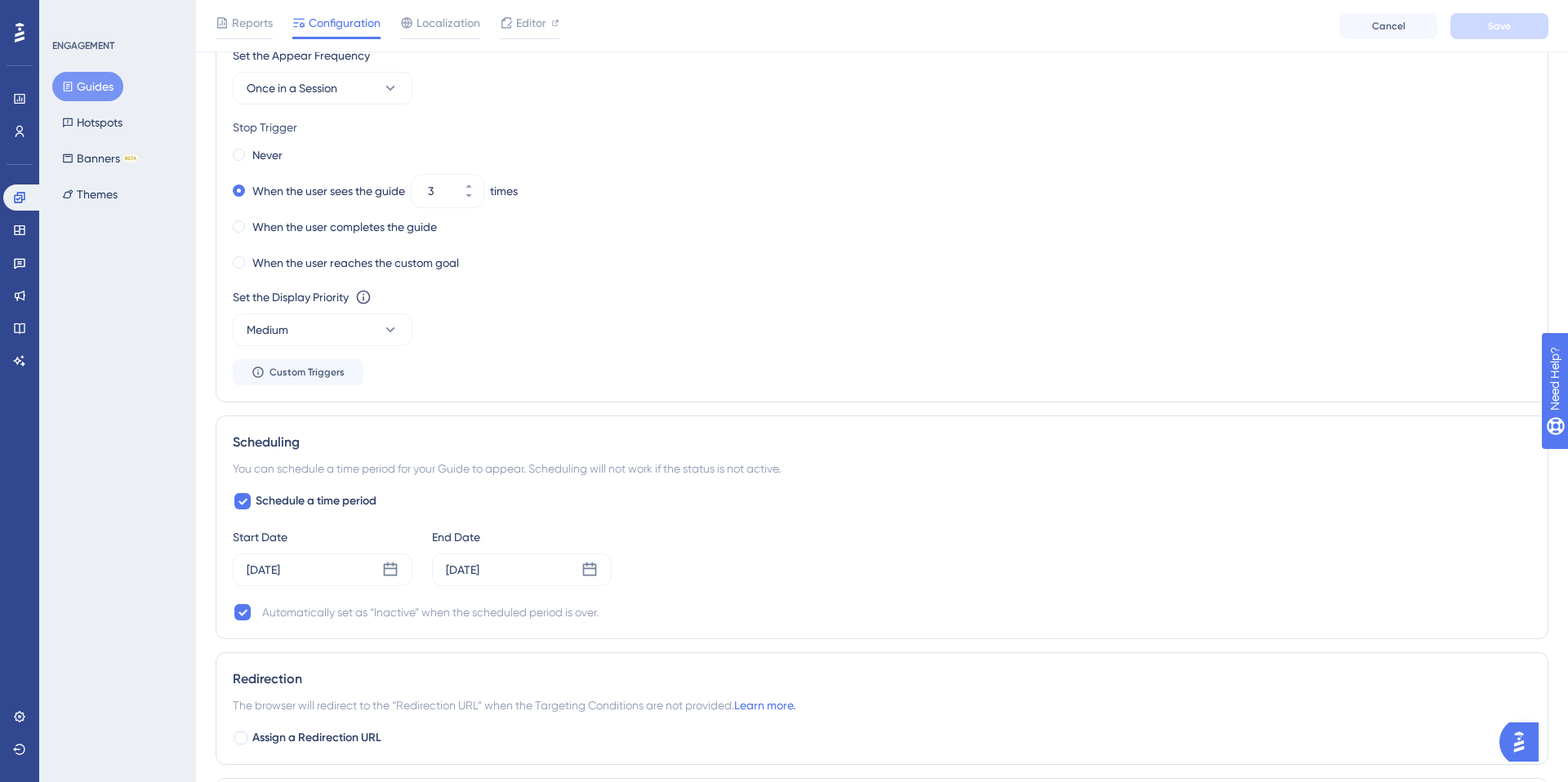
scroll to position [931, 0]
click at [343, 572] on div "Oct 16 2025" at bounding box center [322, 566] width 180 height 32
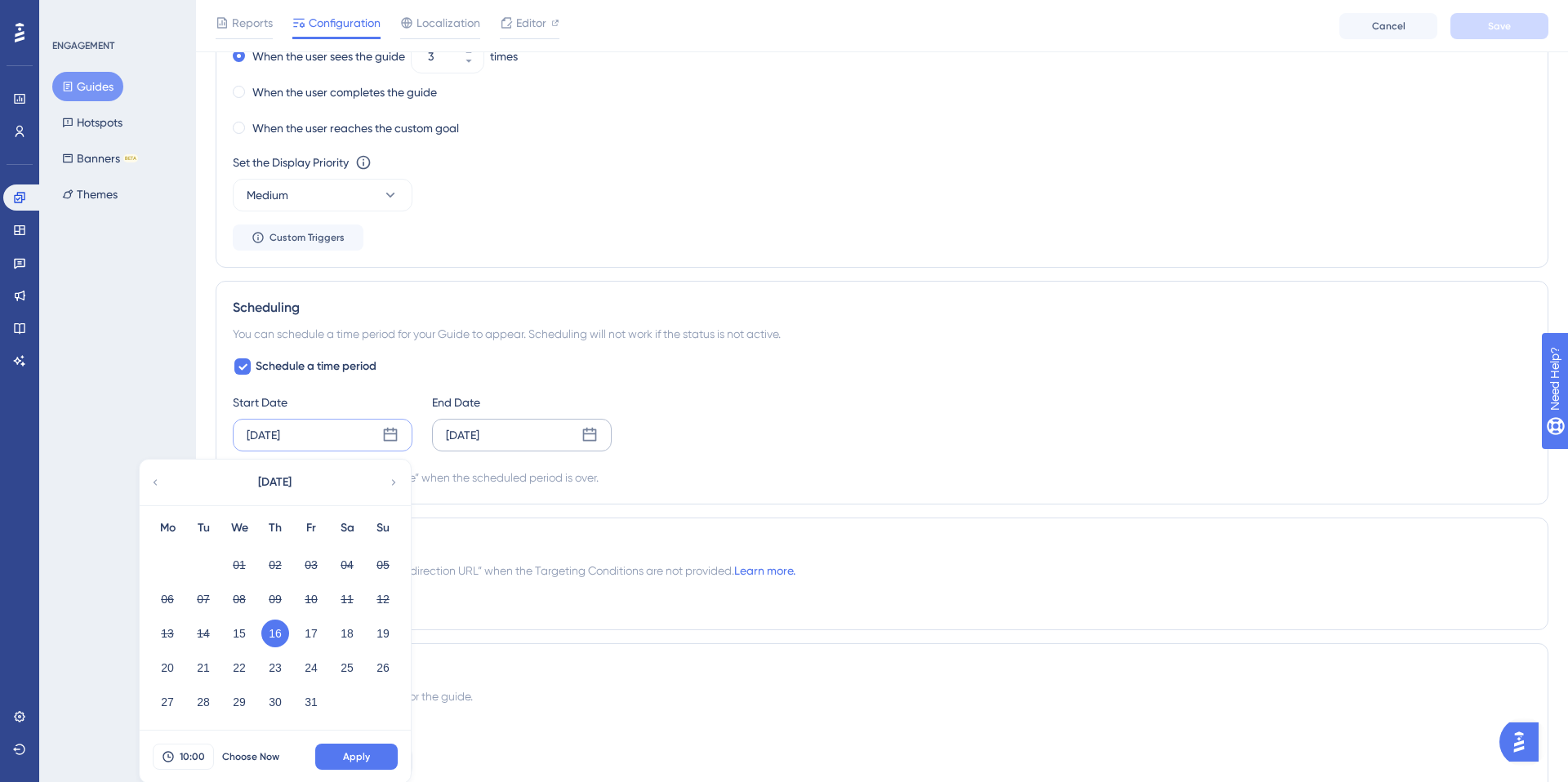
scroll to position [1131, 0]
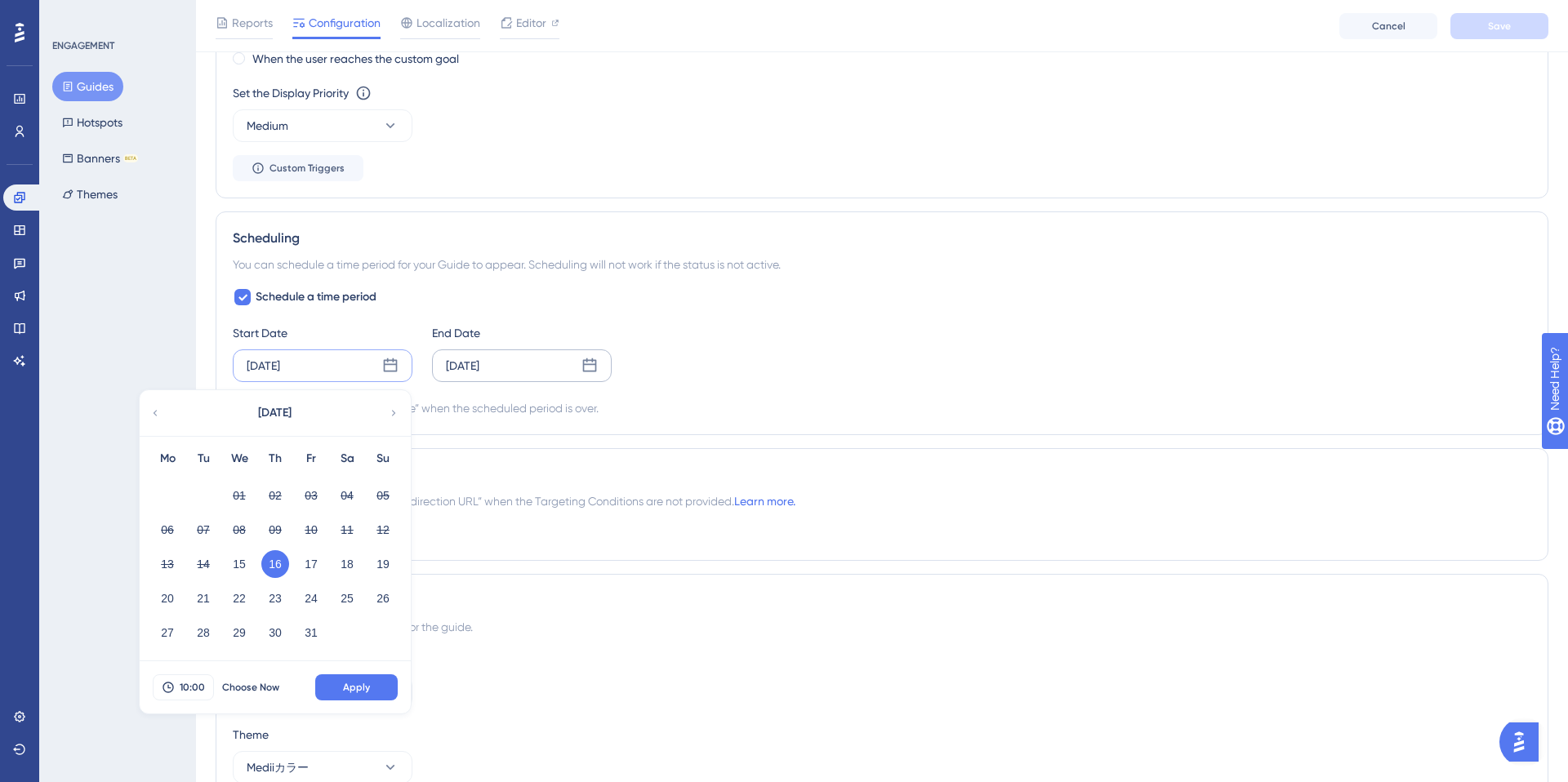
click at [535, 354] on div "Nov 15 2025" at bounding box center [521, 365] width 180 height 32
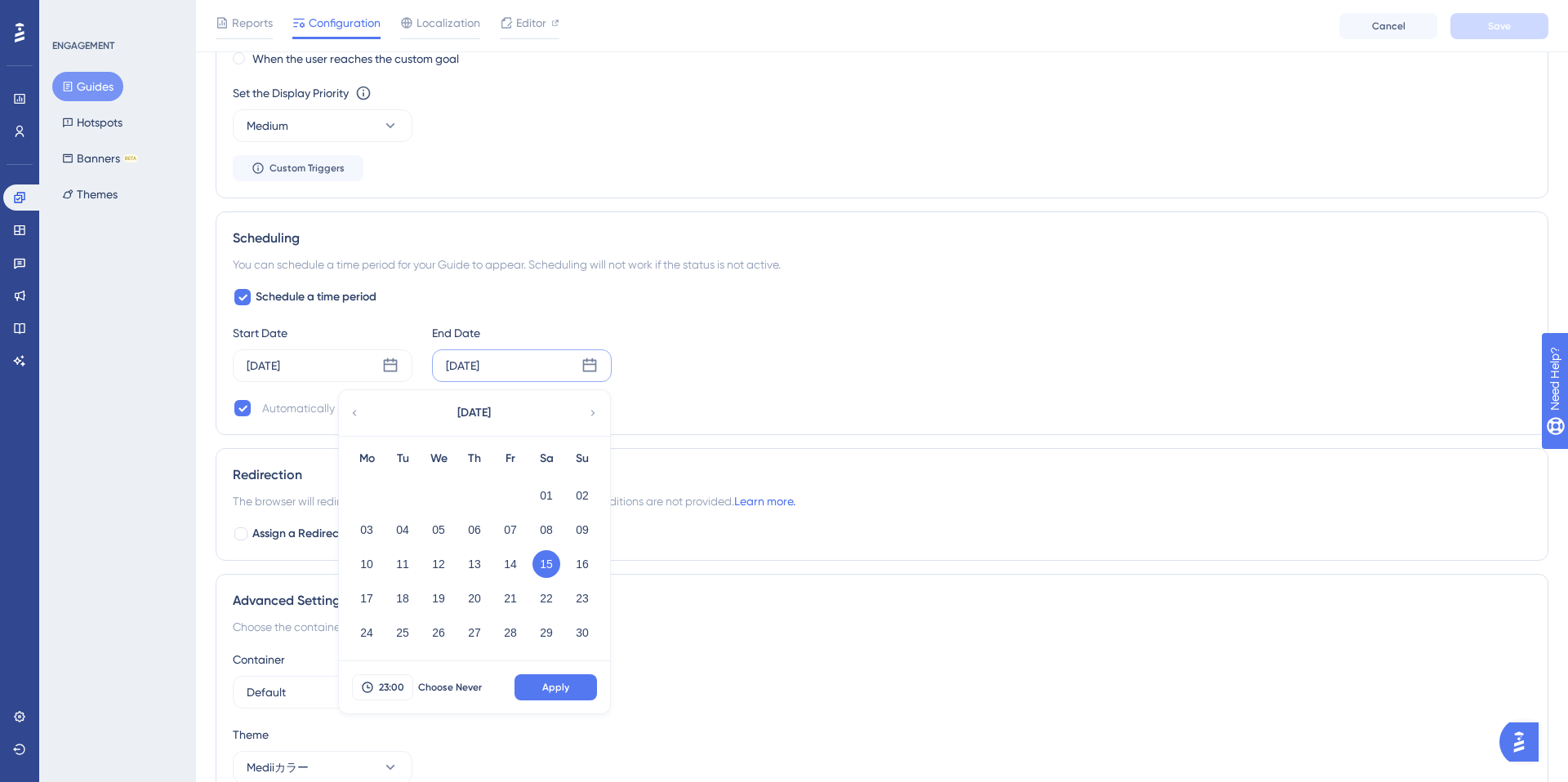
click at [89, 480] on div "ENGAGEMENT Guides Hotspots Banners BETA Themes" at bounding box center [117, 391] width 157 height 782
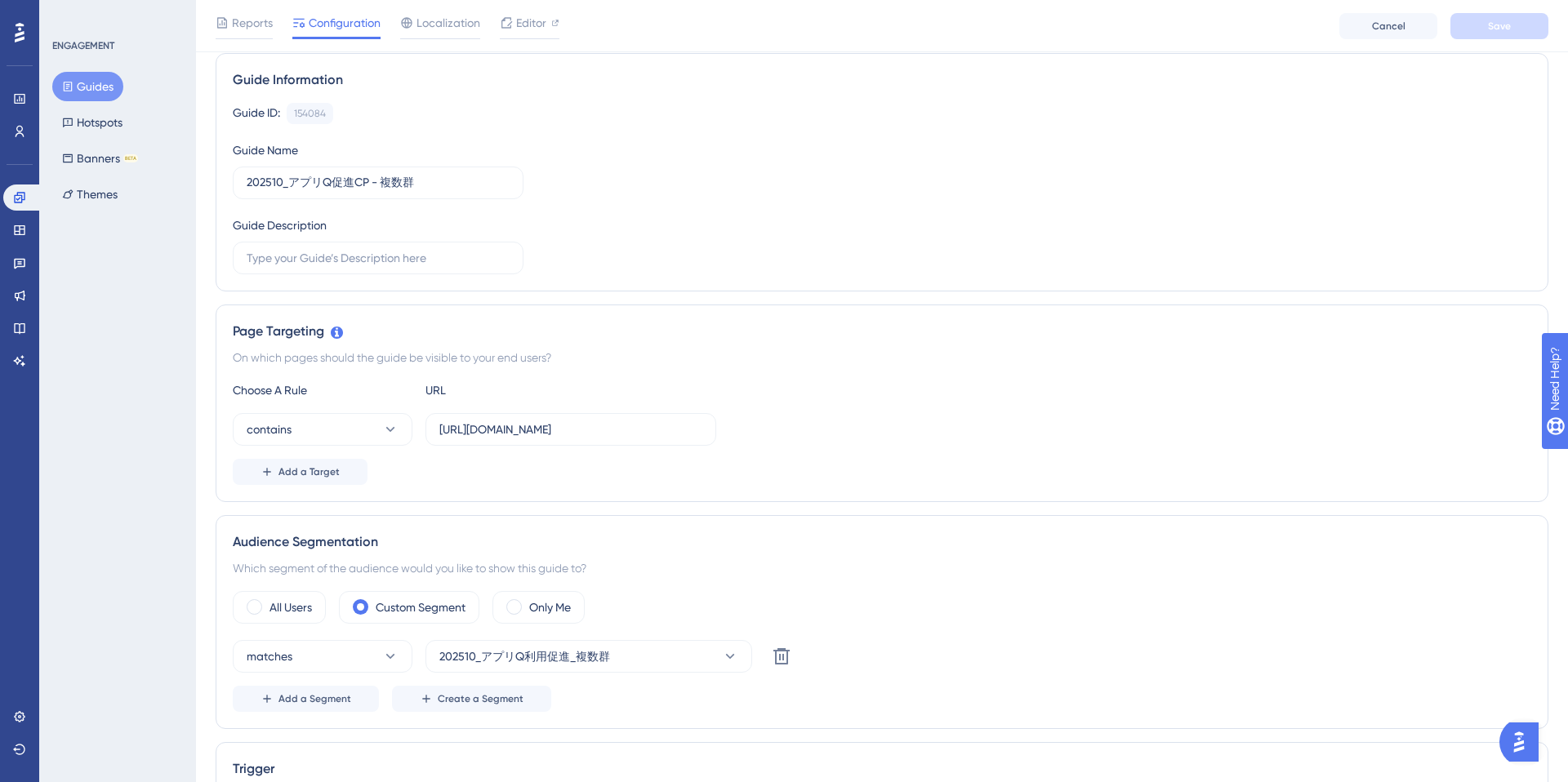
scroll to position [0, 0]
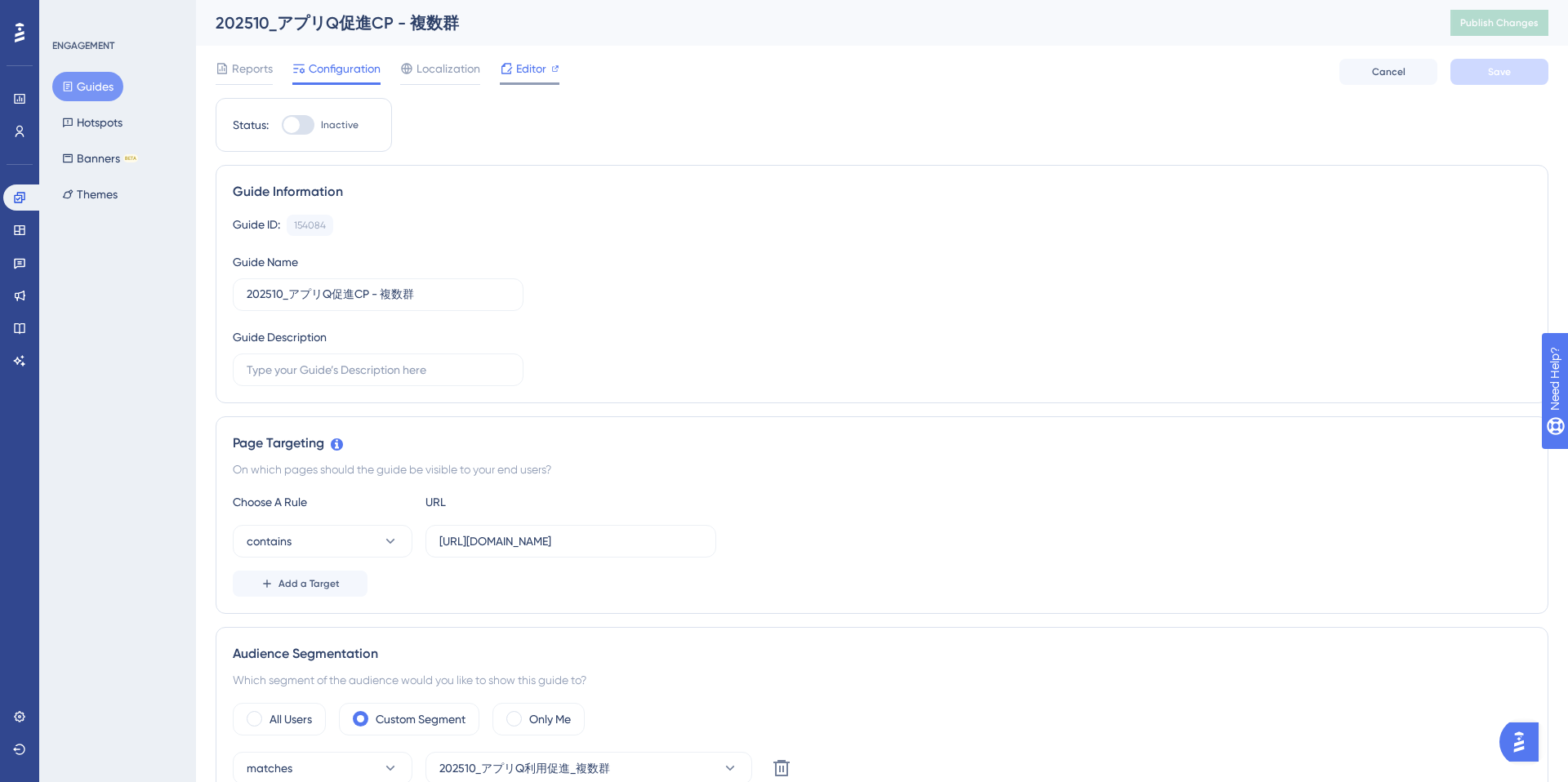
click at [535, 63] on span "Editor" at bounding box center [530, 69] width 30 height 20
click at [472, 546] on input "https://e-consult.medii.jp/top" at bounding box center [571, 541] width 263 height 18
